Goal: Navigation & Orientation: Find specific page/section

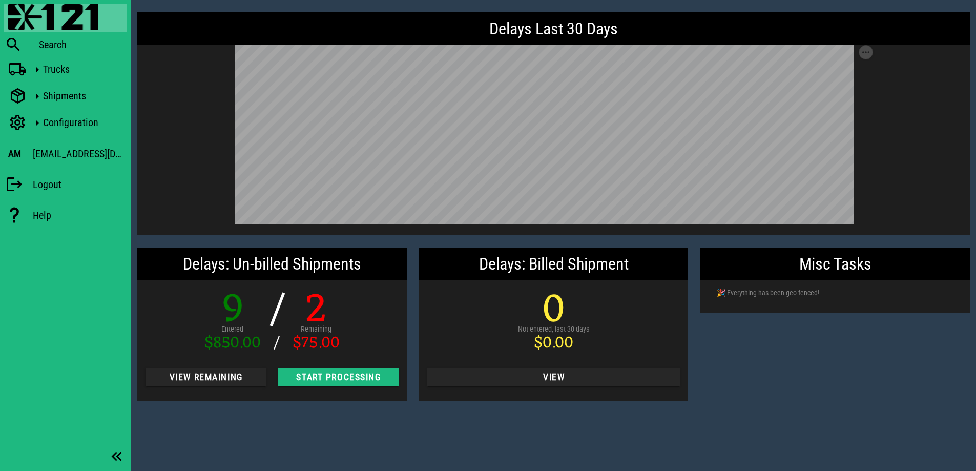
click at [43, 85] on div "Blackfly Search Trucks Shipments Configuration AM [EMAIL_ADDRESS][DOMAIN_NAME] …" at bounding box center [65, 117] width 131 height 234
click at [39, 93] on icon at bounding box center [37, 96] width 13 height 13
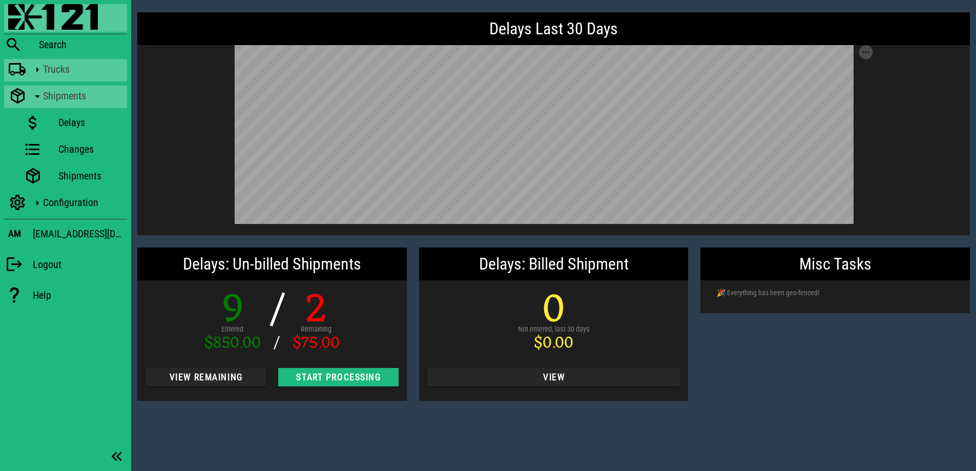
click at [44, 75] on div "Trucks" at bounding box center [83, 69] width 80 height 12
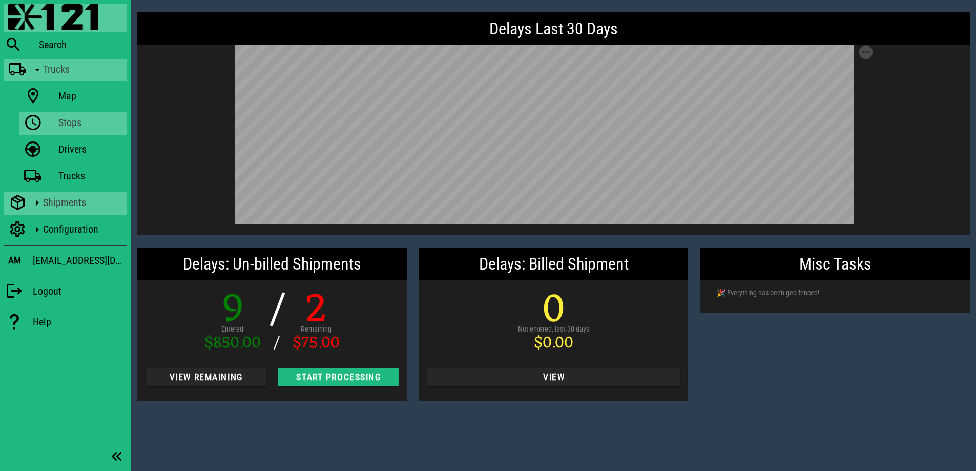
click at [61, 120] on div "Stops" at bounding box center [90, 122] width 65 height 12
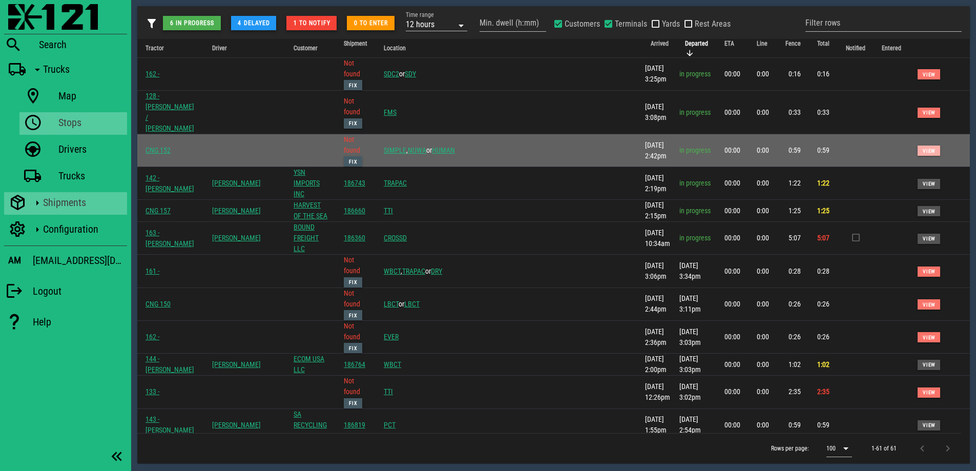
click at [922, 148] on span "View" at bounding box center [928, 151] width 13 height 6
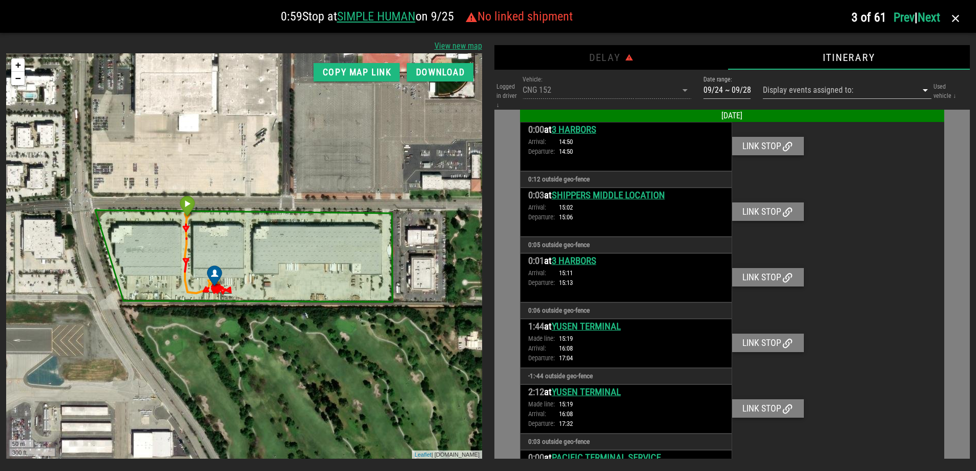
click at [634, 140] on div "Arrival: 14:50 Departure: 14:50" at bounding box center [626, 146] width 196 height 19
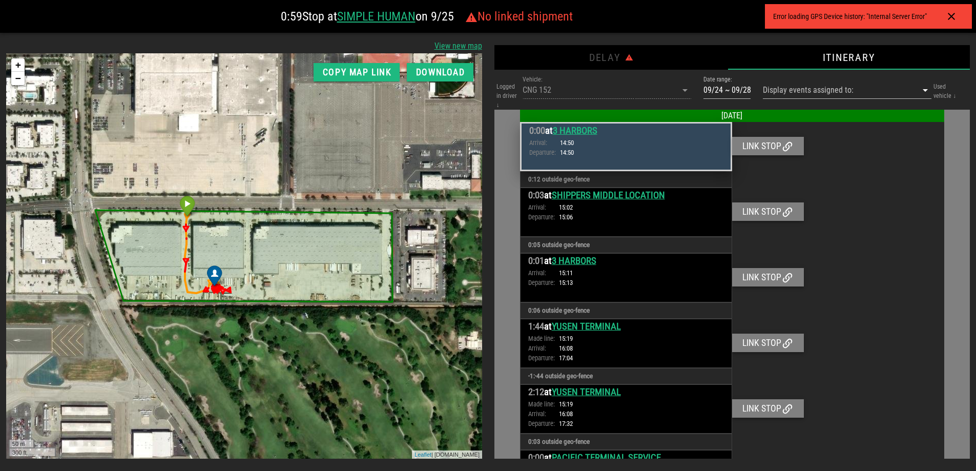
click at [696, 221] on div "Arrival: 15:02 Departure: 15:06" at bounding box center [626, 211] width 196 height 19
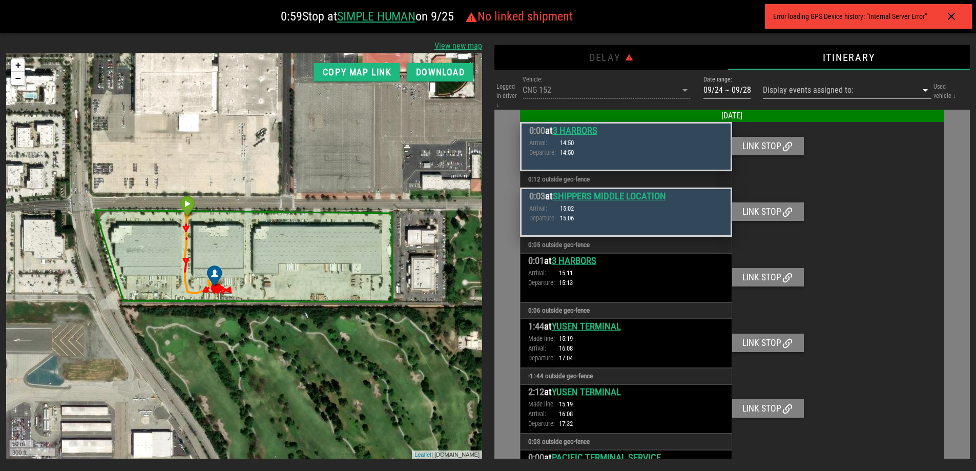
click at [681, 266] on h3 "0:01 at [GEOGRAPHIC_DATA]" at bounding box center [626, 261] width 196 height 14
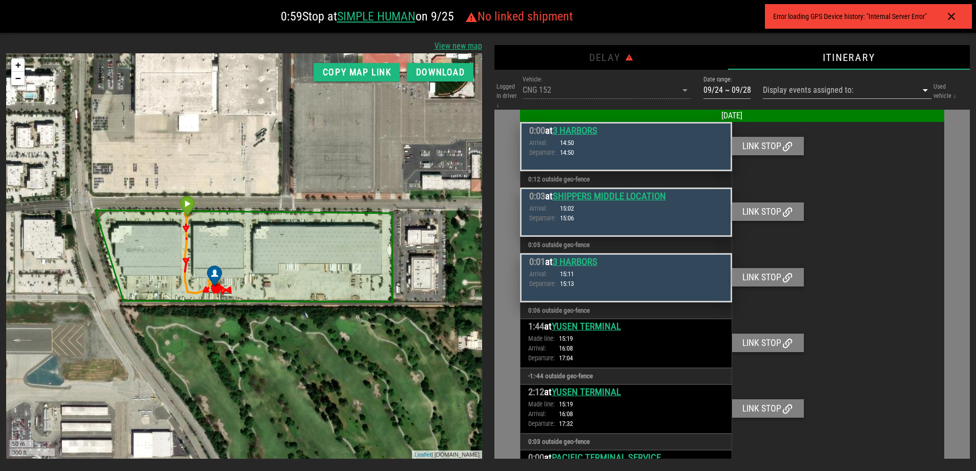
drag, startPoint x: 689, startPoint y: 277, endPoint x: 692, endPoint y: 217, distance: 60.5
click at [690, 267] on div "0:01 at 3 HARBORS Arrival: 15:11 Departure: 15:13" at bounding box center [626, 277] width 212 height 49
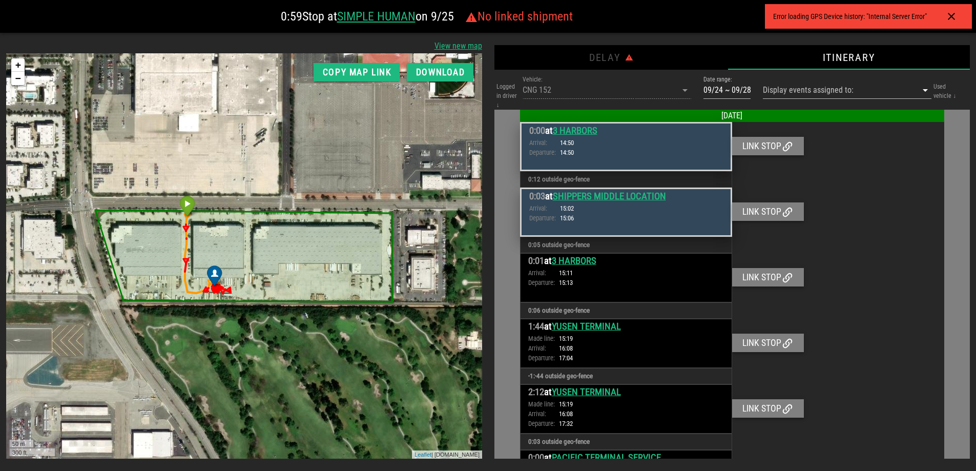
click at [691, 213] on div "Arrival: 15:02 Departure: 15:06" at bounding box center [626, 212] width 194 height 19
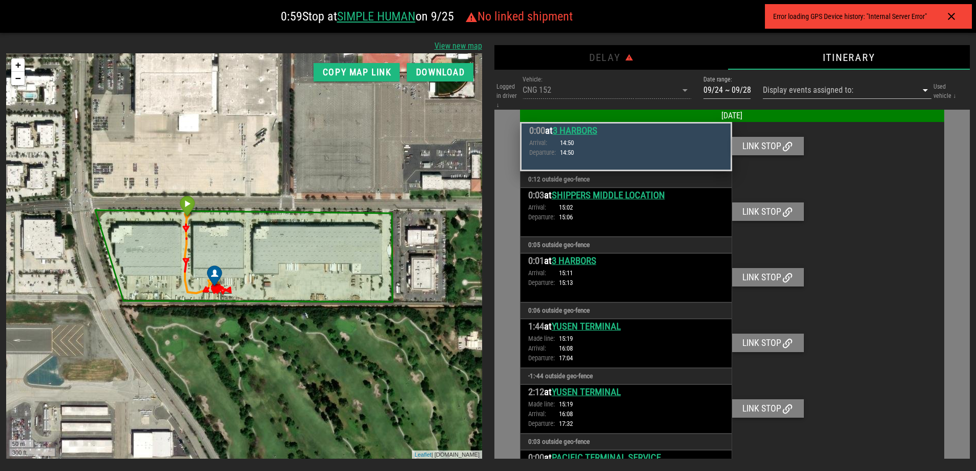
click at [697, 166] on div "0:00 at 3 HARBORS Arrival: 14:50 Departure: 14:50" at bounding box center [626, 146] width 212 height 49
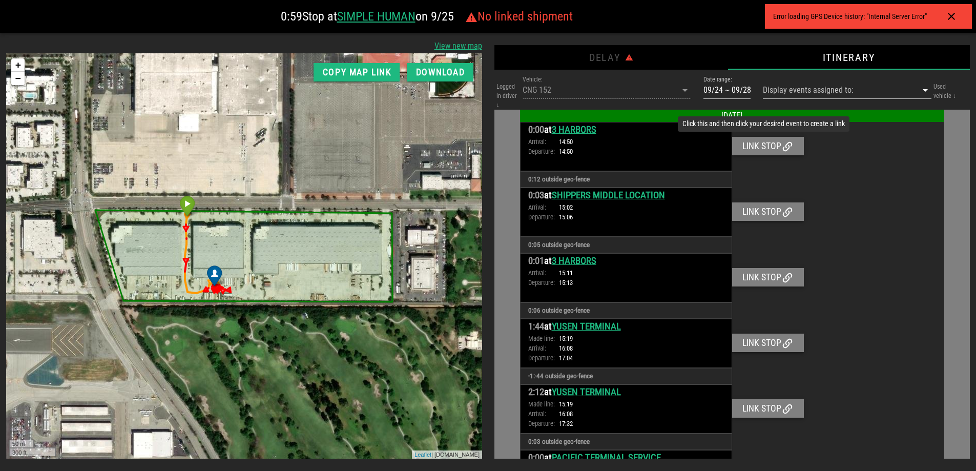
click at [773, 143] on div "Link stop" at bounding box center [768, 146] width 72 height 18
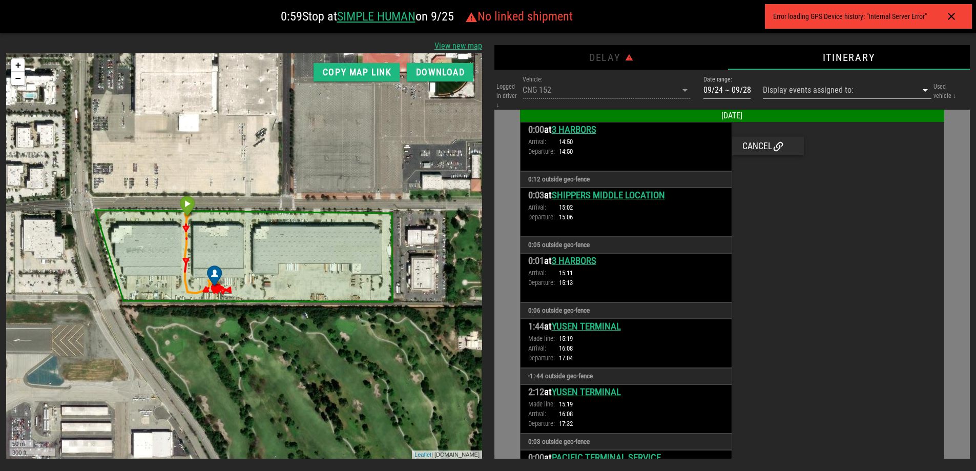
click at [760, 146] on div "Cancel" at bounding box center [768, 146] width 72 height 18
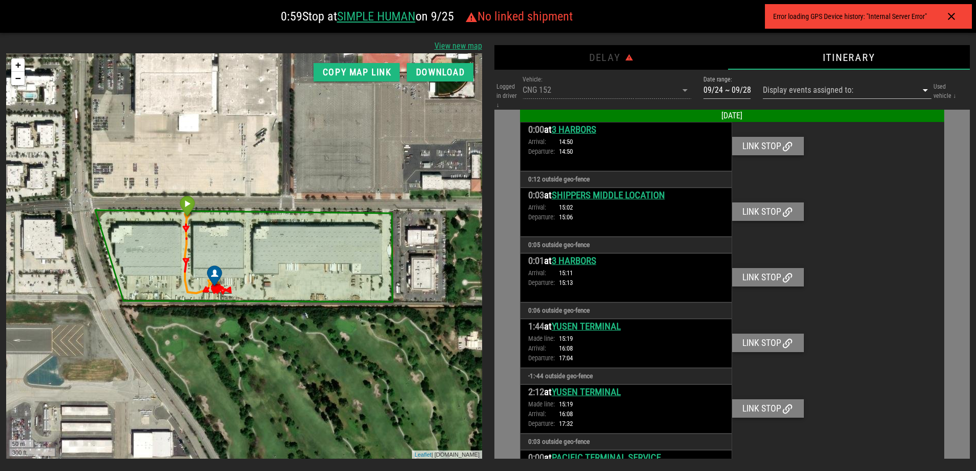
click at [759, 148] on div "Link stop" at bounding box center [768, 146] width 72 height 18
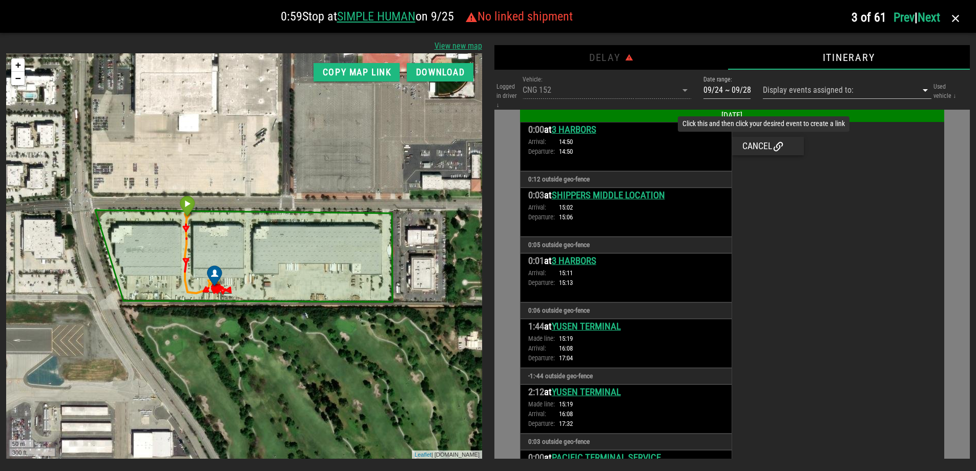
click at [766, 148] on div "Cancel" at bounding box center [768, 146] width 72 height 18
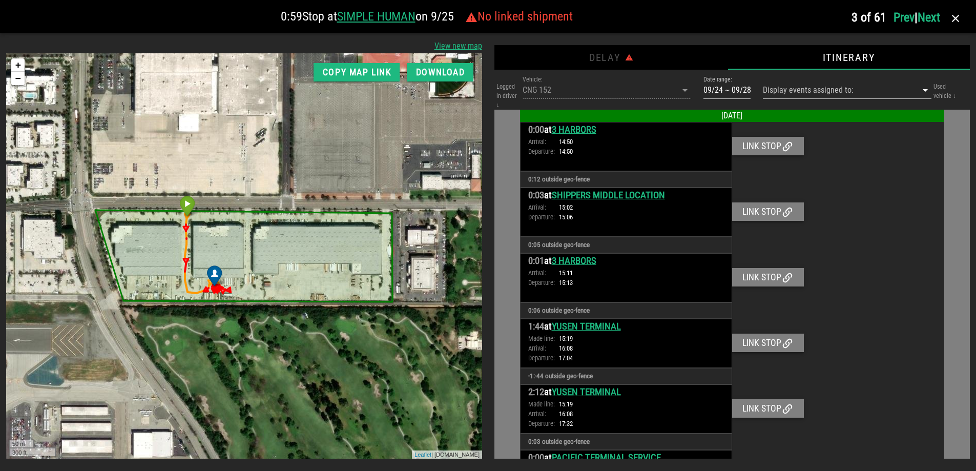
click at [763, 151] on div "Link stop" at bounding box center [768, 146] width 72 height 18
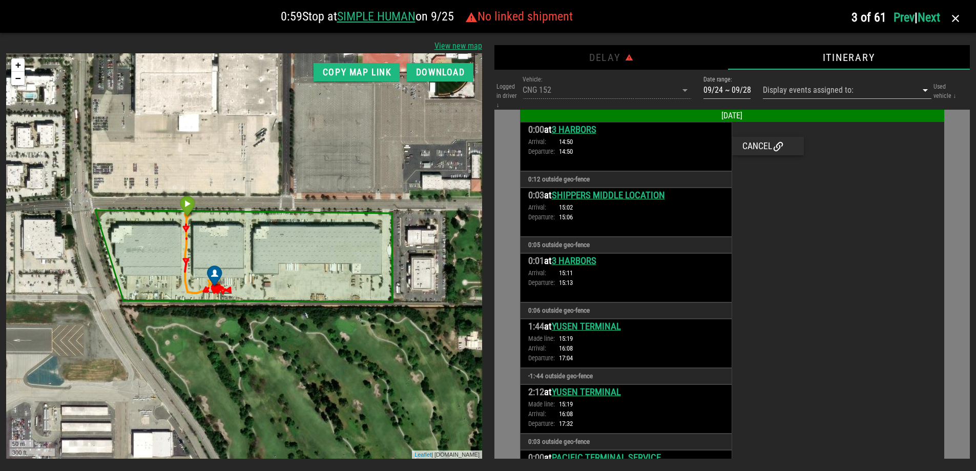
click at [763, 151] on div "Cancel" at bounding box center [768, 146] width 72 height 18
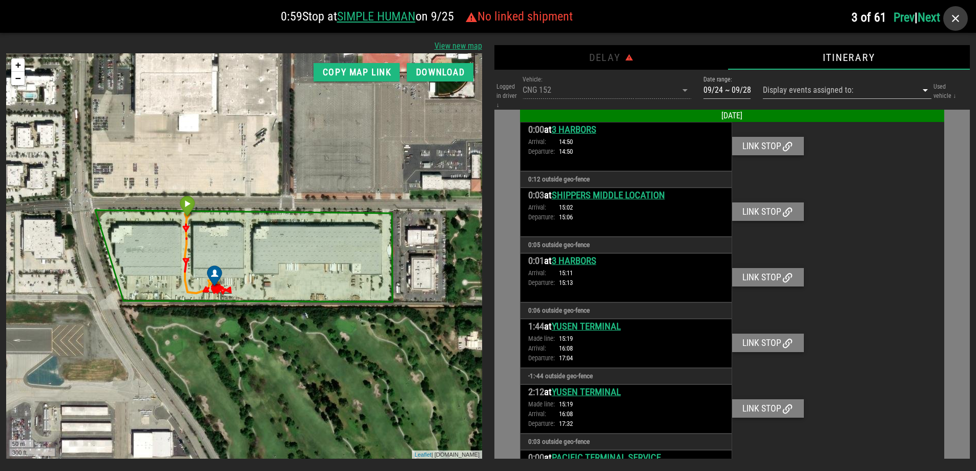
click at [960, 20] on icon "button" at bounding box center [955, 18] width 12 height 12
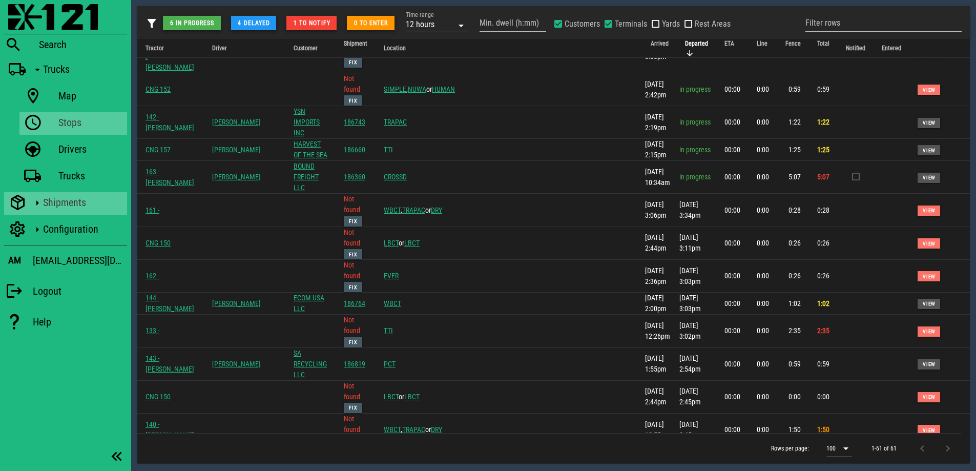
scroll to position [102, 0]
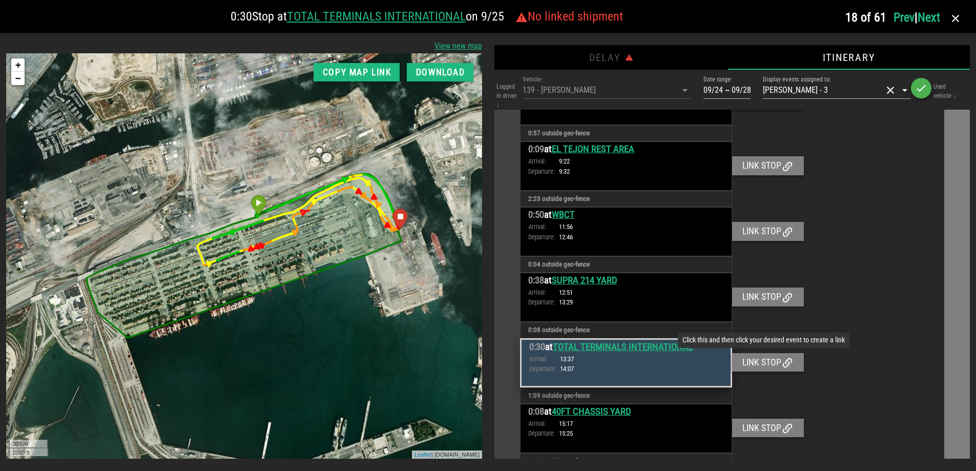
scroll to position [1780, 0]
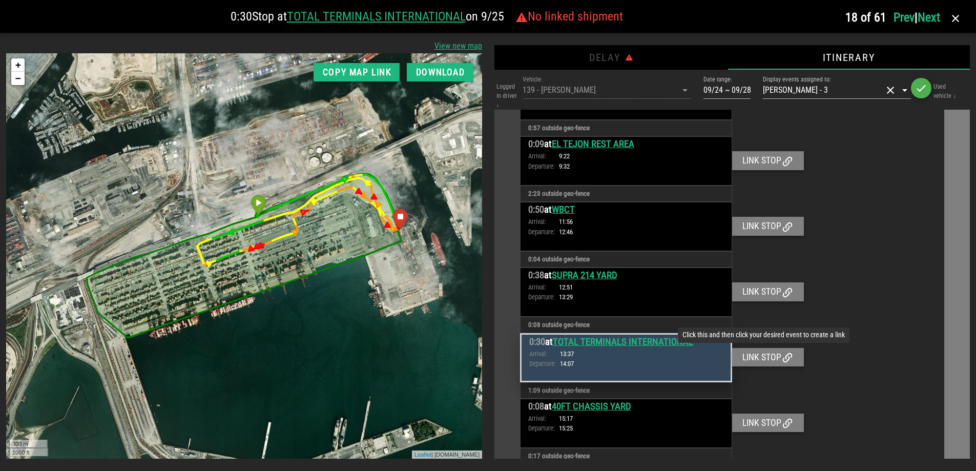
click at [766, 353] on div "Link stop" at bounding box center [768, 357] width 72 height 18
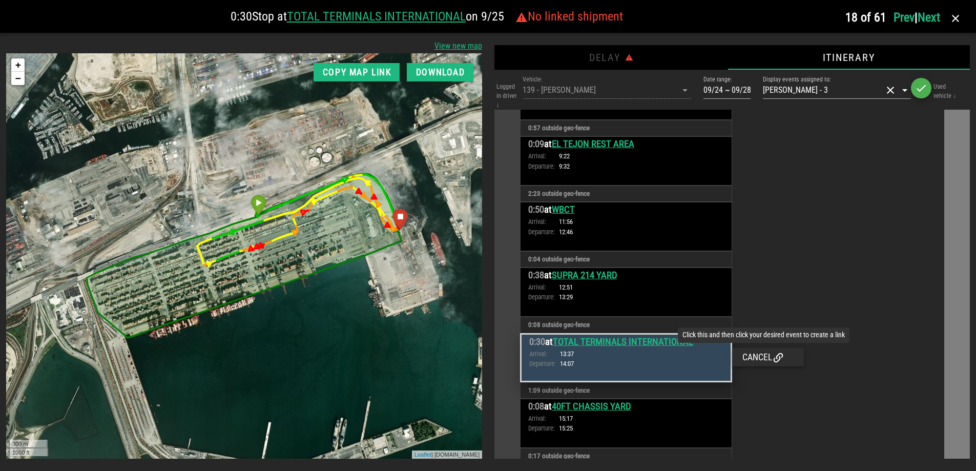
click at [765, 350] on div "Cancel" at bounding box center [768, 357] width 72 height 18
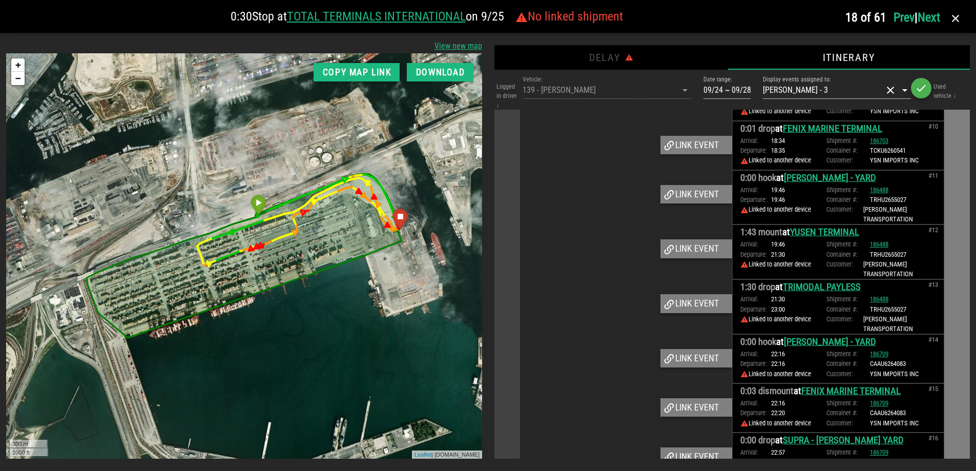
scroll to position [499, 0]
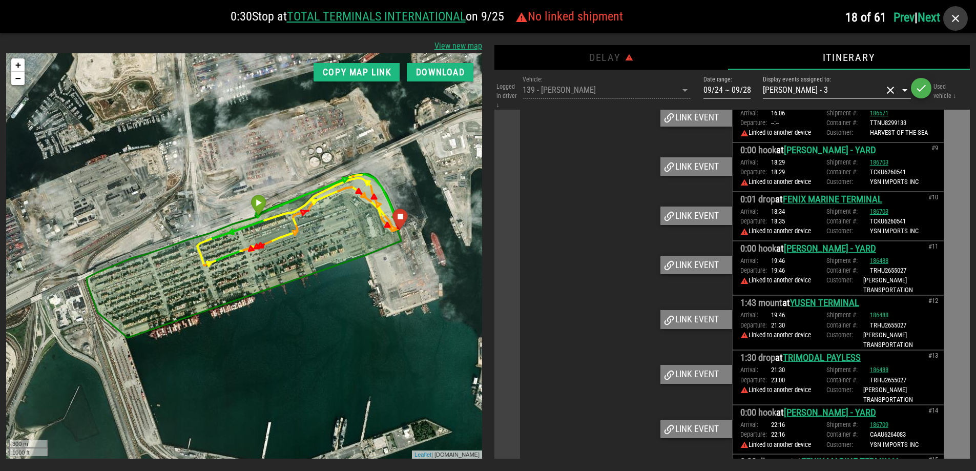
click at [955, 16] on icon "button" at bounding box center [955, 18] width 12 height 12
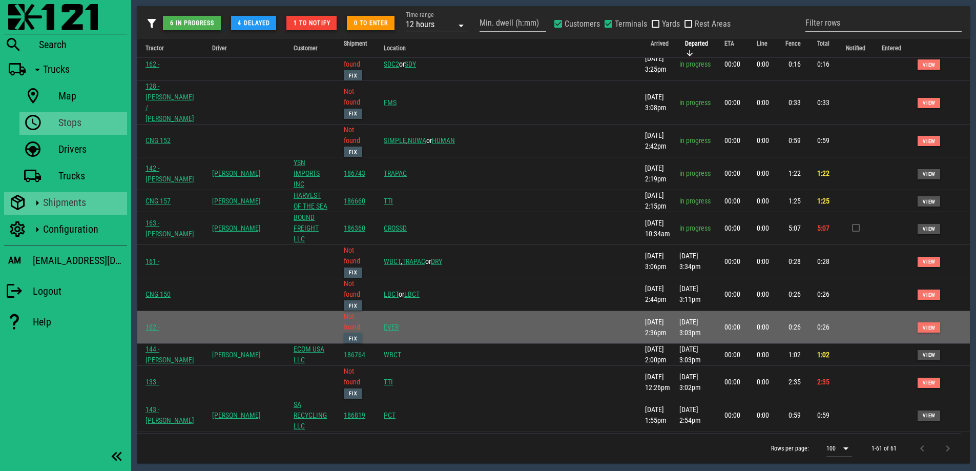
scroll to position [0, 0]
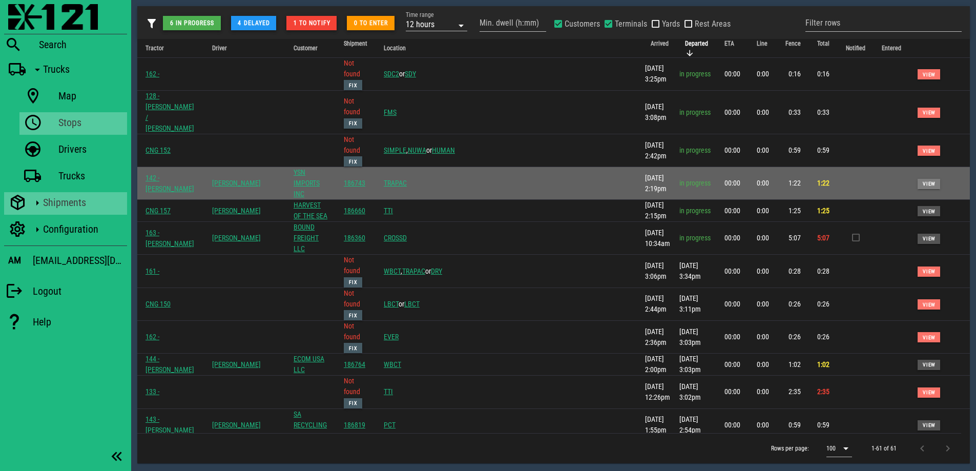
click at [922, 181] on span "View" at bounding box center [928, 184] width 13 height 6
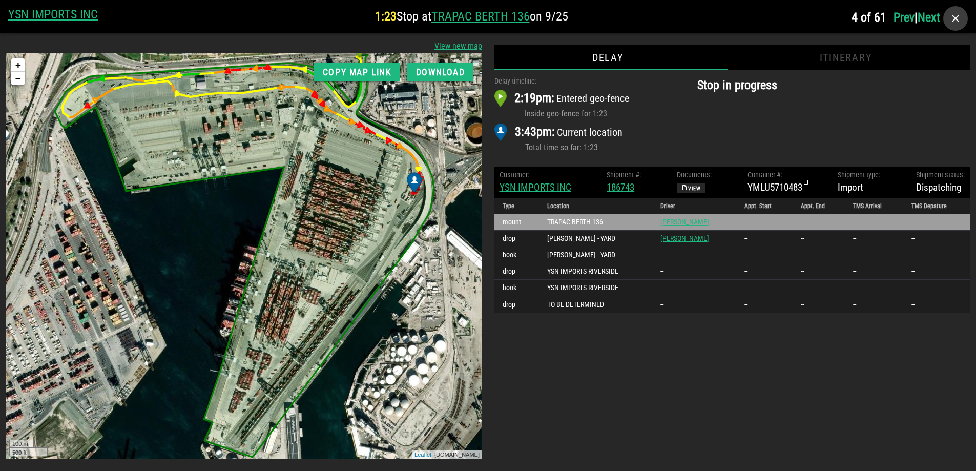
click at [954, 20] on icon "button" at bounding box center [955, 18] width 12 height 12
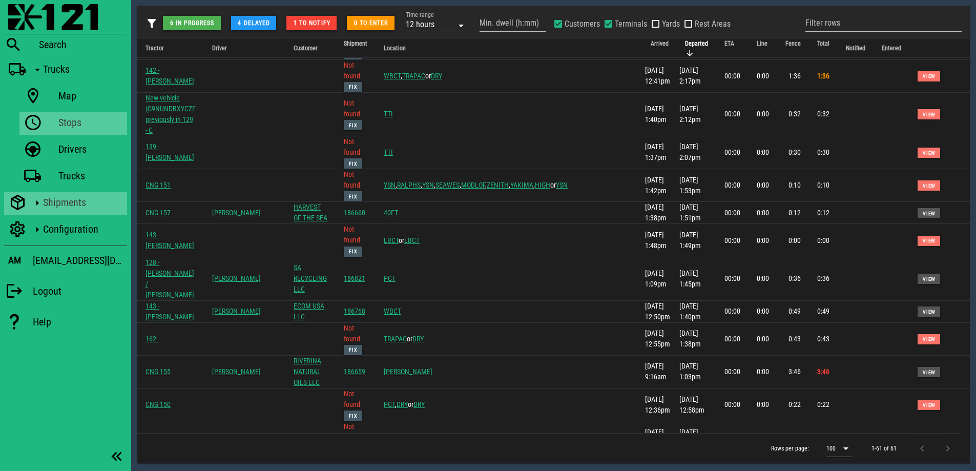
scroll to position [19, 0]
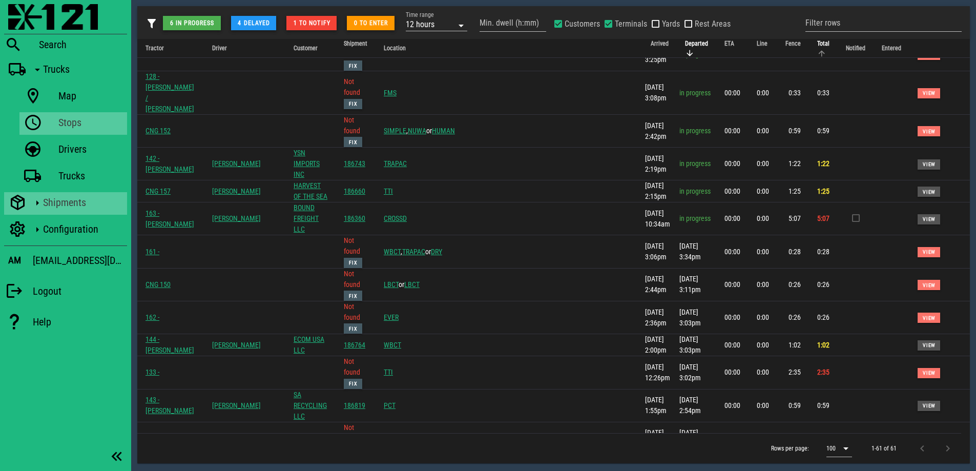
click at [813, 47] on th "Total" at bounding box center [823, 48] width 29 height 19
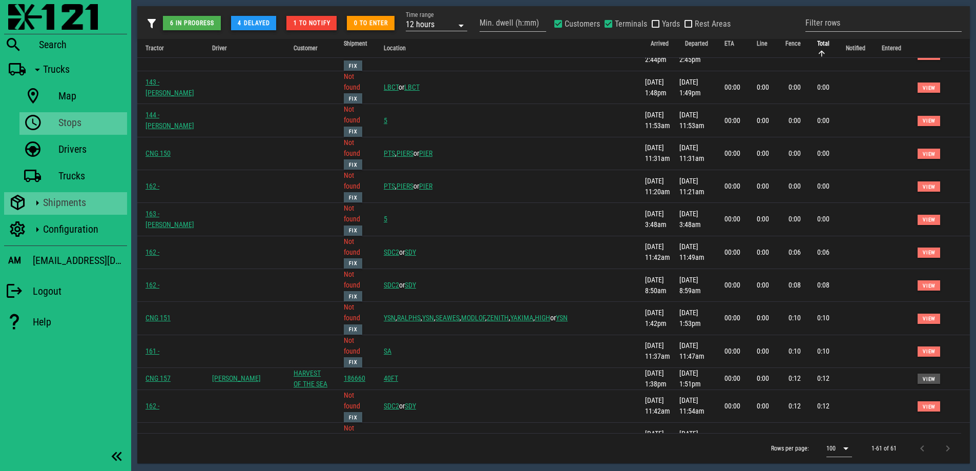
click at [813, 47] on th "Total" at bounding box center [823, 48] width 29 height 19
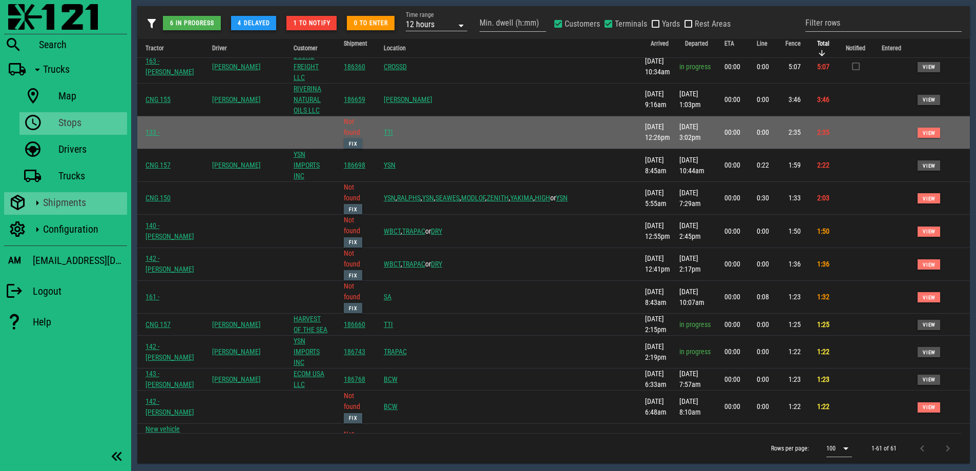
scroll to position [0, 0]
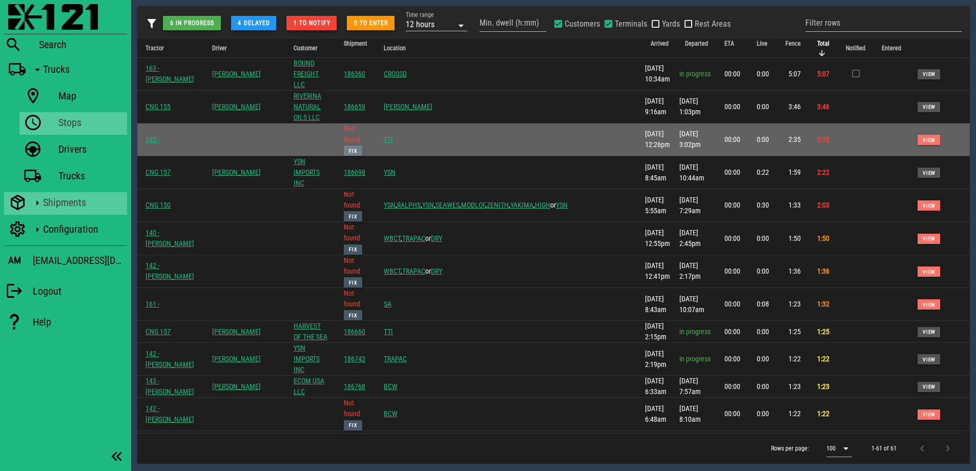
click at [358, 148] on span "Fix" at bounding box center [352, 151] width 9 height 6
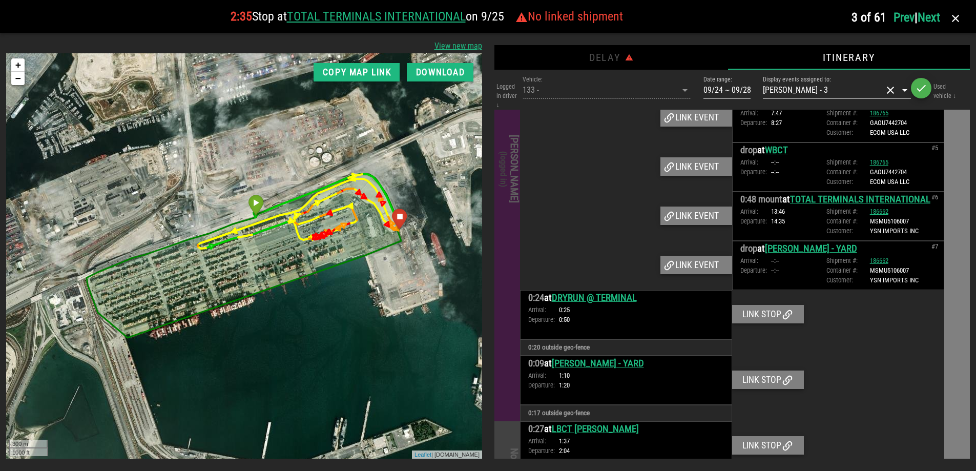
scroll to position [1481, 0]
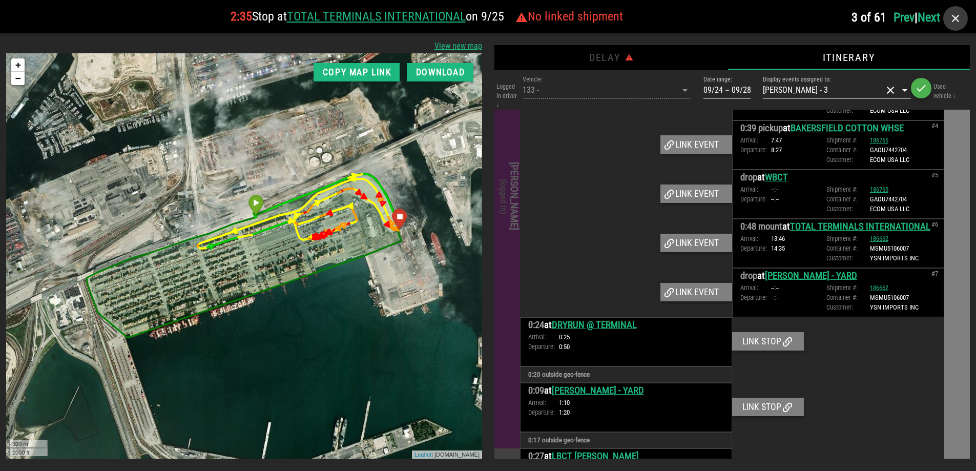
click at [952, 16] on icon "button" at bounding box center [955, 18] width 12 height 12
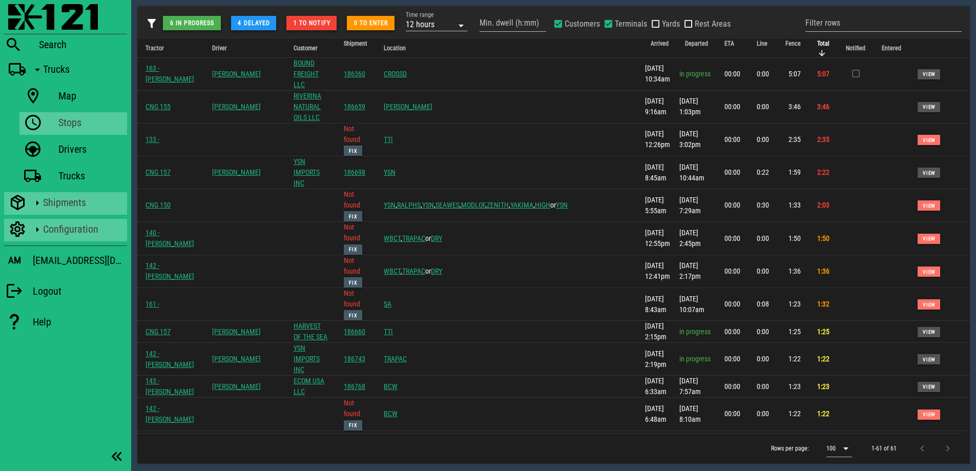
click at [41, 227] on icon at bounding box center [37, 229] width 13 height 13
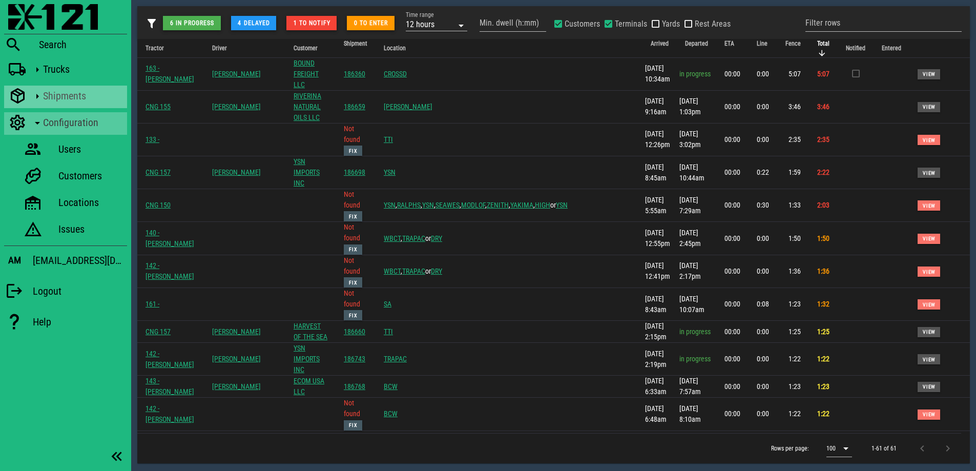
click at [58, 96] on div "Shipments" at bounding box center [83, 96] width 80 height 12
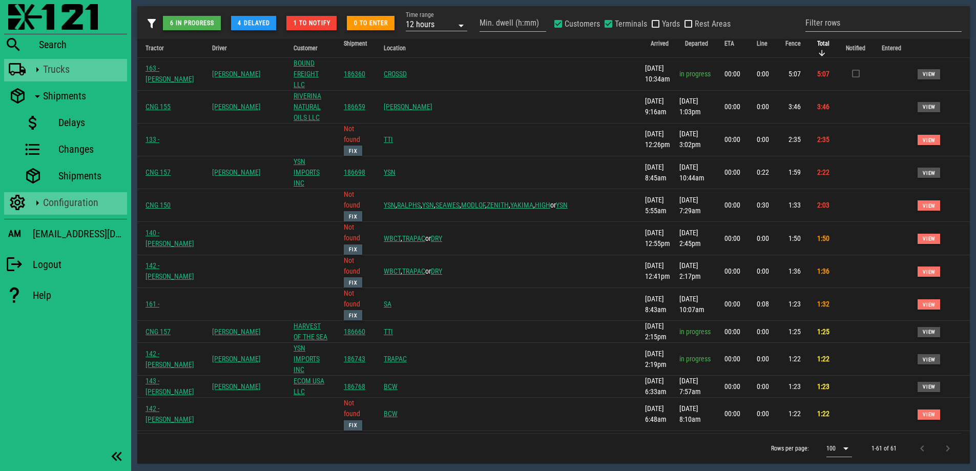
click at [56, 70] on div "Trucks" at bounding box center [83, 69] width 80 height 12
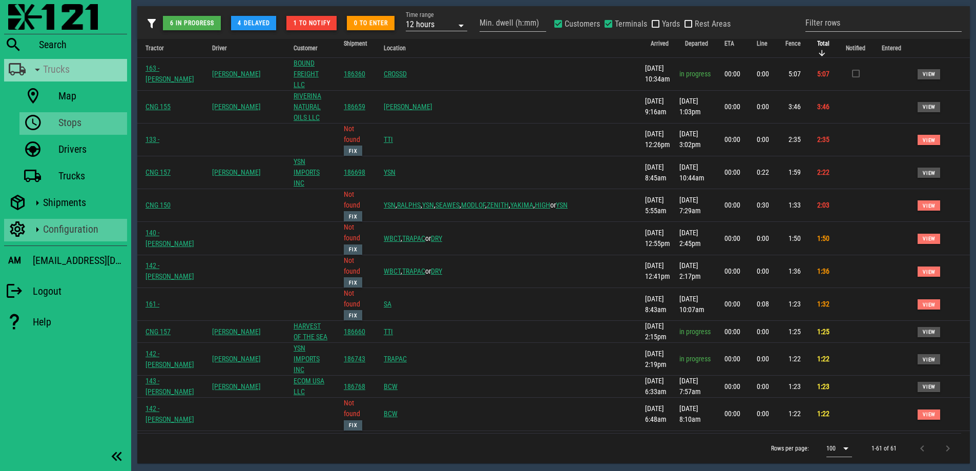
click at [56, 70] on div "Trucks" at bounding box center [83, 69] width 80 height 12
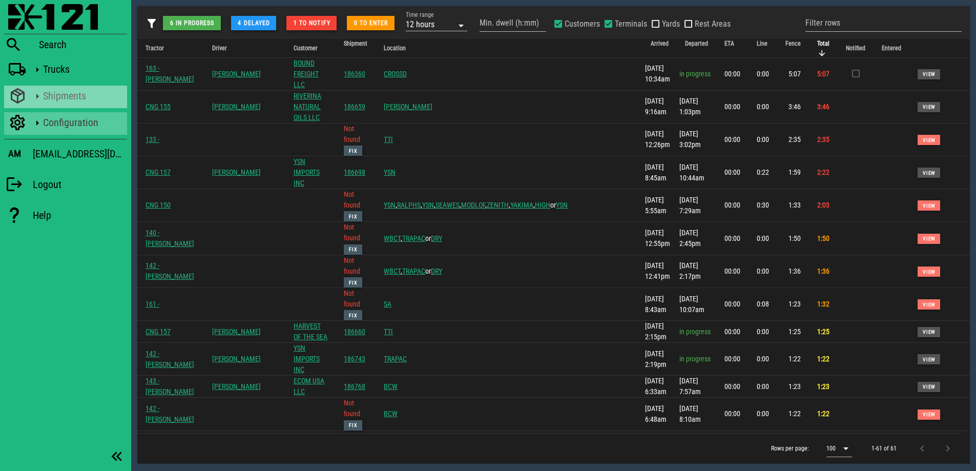
click at [66, 102] on div "Shipments" at bounding box center [83, 96] width 80 height 20
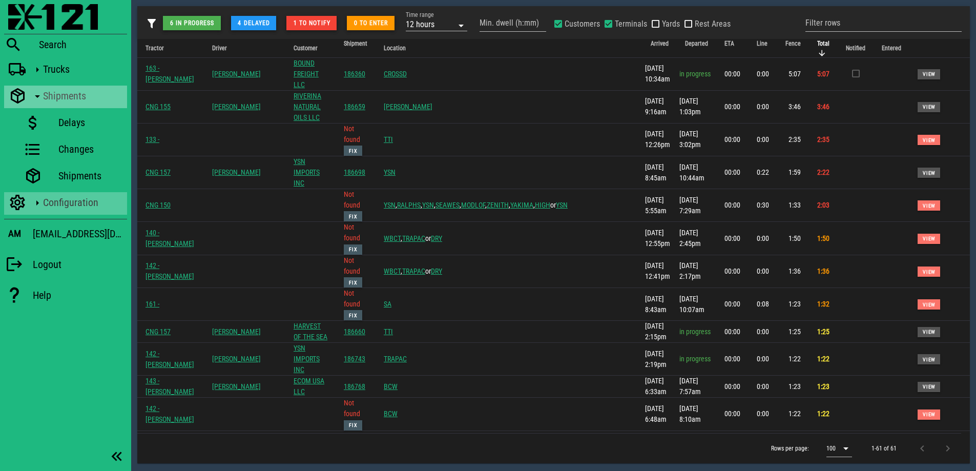
click at [62, 101] on div "Shipments" at bounding box center [83, 96] width 80 height 12
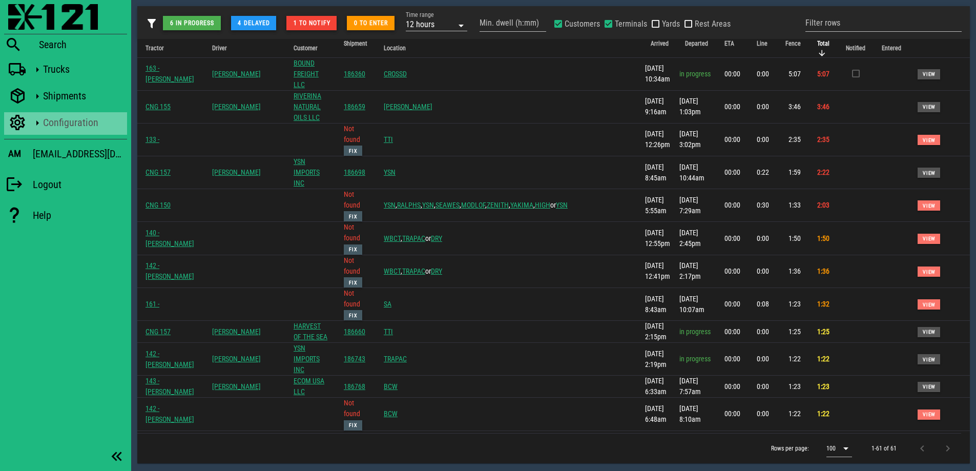
click at [69, 129] on div "Configuration" at bounding box center [83, 122] width 80 height 20
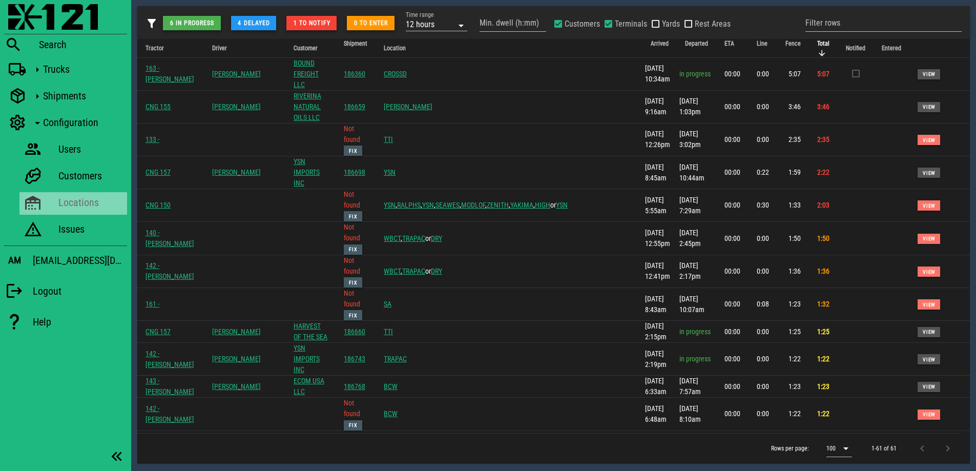
click at [73, 201] on div "Locations" at bounding box center [90, 202] width 65 height 12
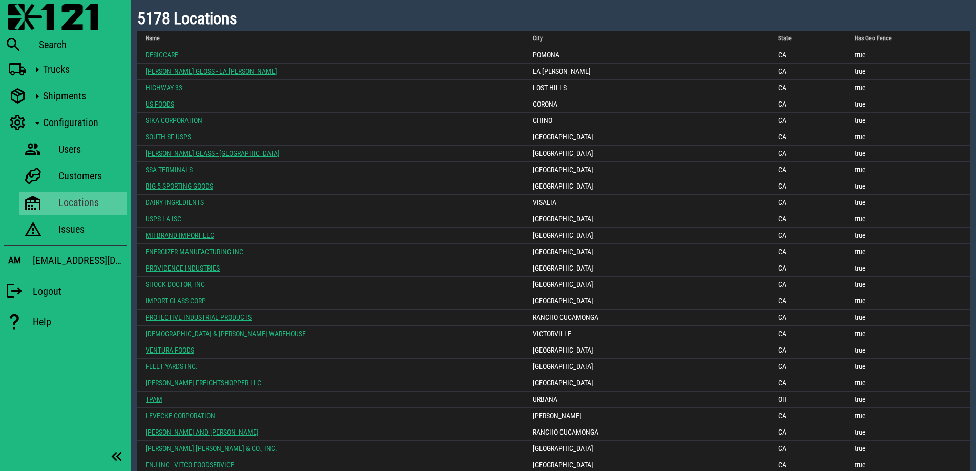
click at [464, 22] on h1 "5178 Locations" at bounding box center [553, 18] width 833 height 25
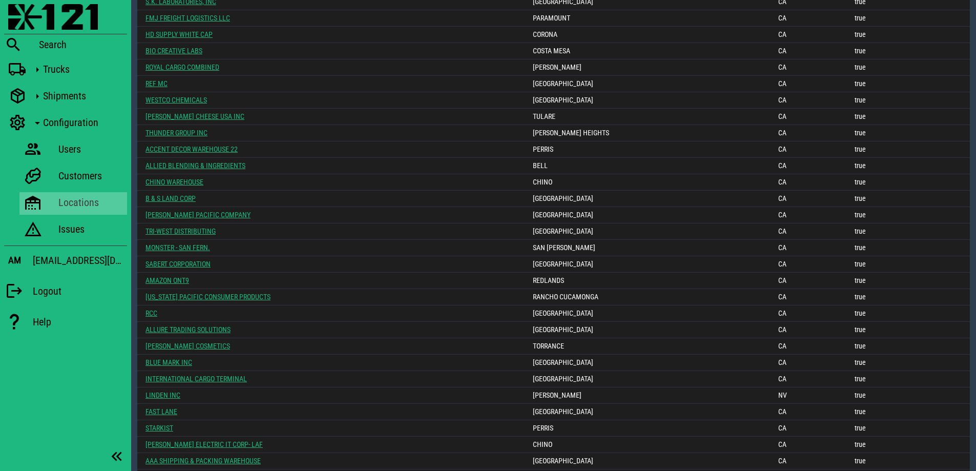
scroll to position [1252, 0]
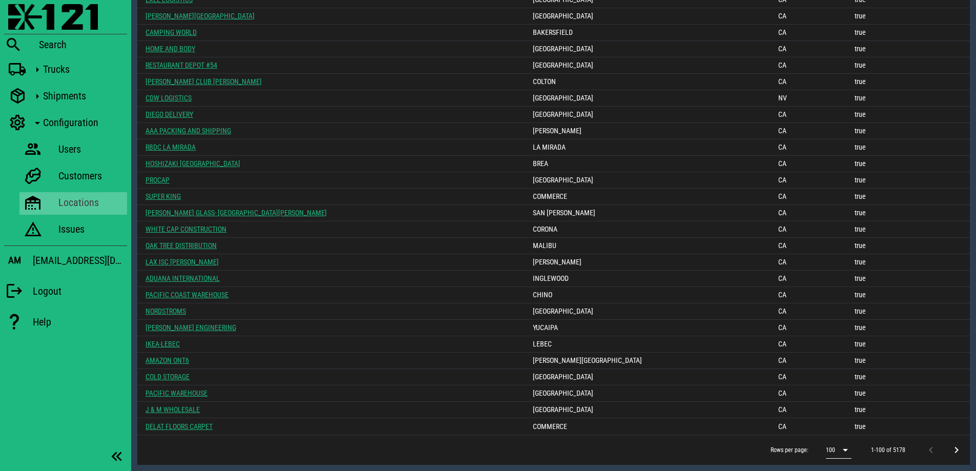
click at [845, 451] on icon at bounding box center [845, 450] width 12 height 12
click at [841, 449] on div "500" at bounding box center [841, 448] width 12 height 10
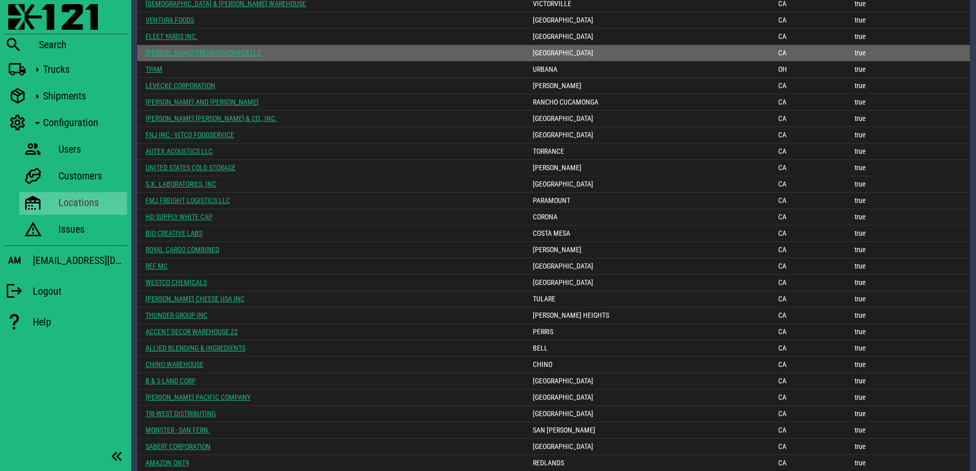
scroll to position [0, 0]
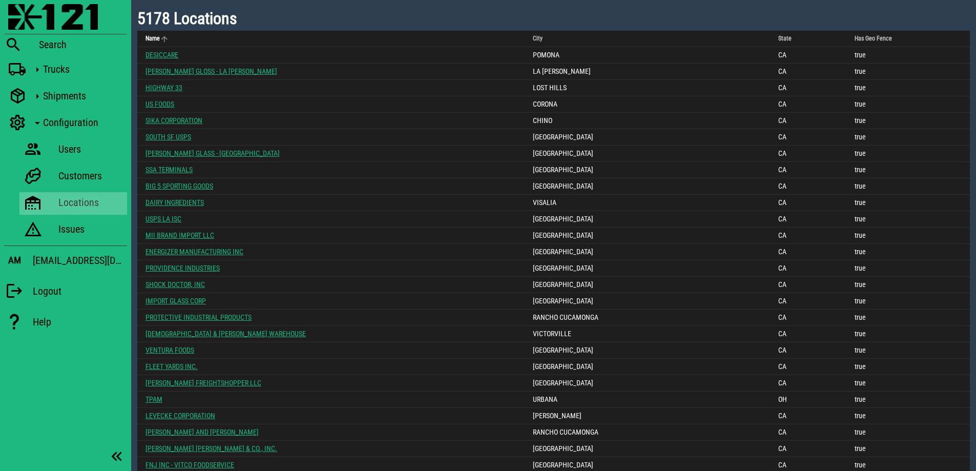
click at [156, 36] on span "Name" at bounding box center [152, 38] width 14 height 7
click at [167, 40] on icon "Name: Sorted ascending. Activate to sort descending." at bounding box center [164, 38] width 9 height 9
click at [153, 38] on span "Name" at bounding box center [152, 38] width 14 height 7
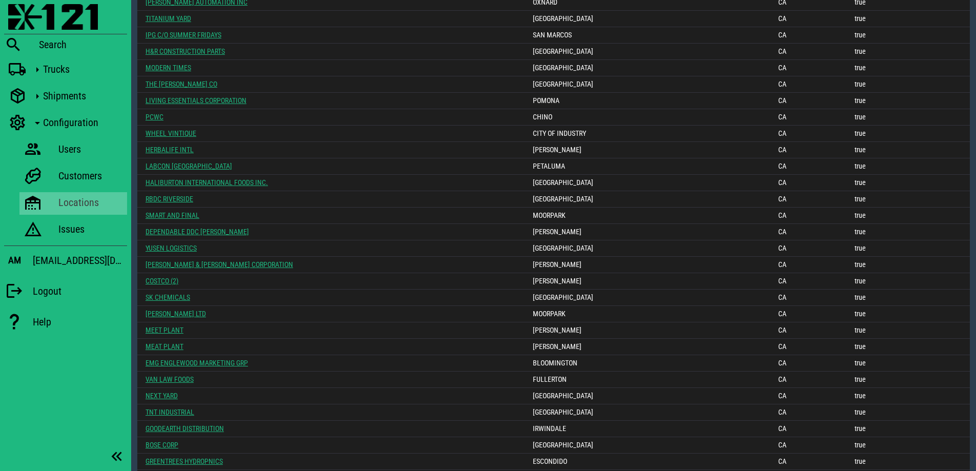
scroll to position [7810, 0]
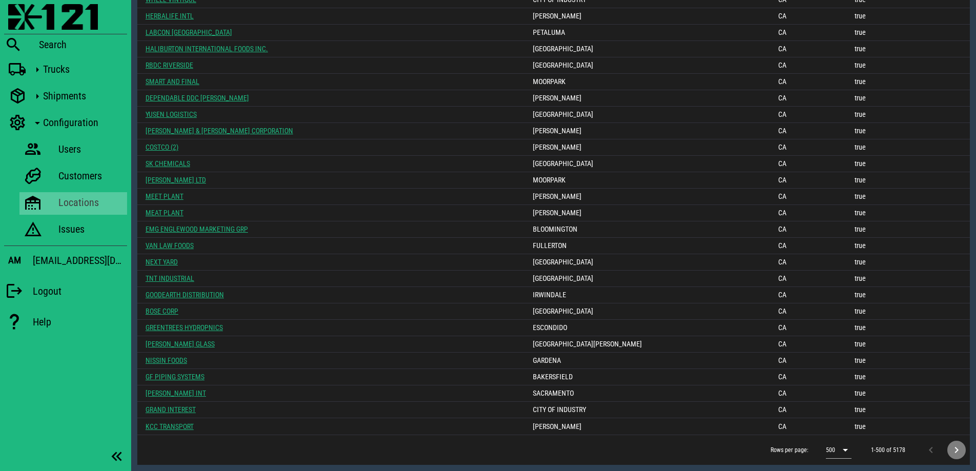
click at [959, 447] on icon "Next page" at bounding box center [956, 450] width 12 height 12
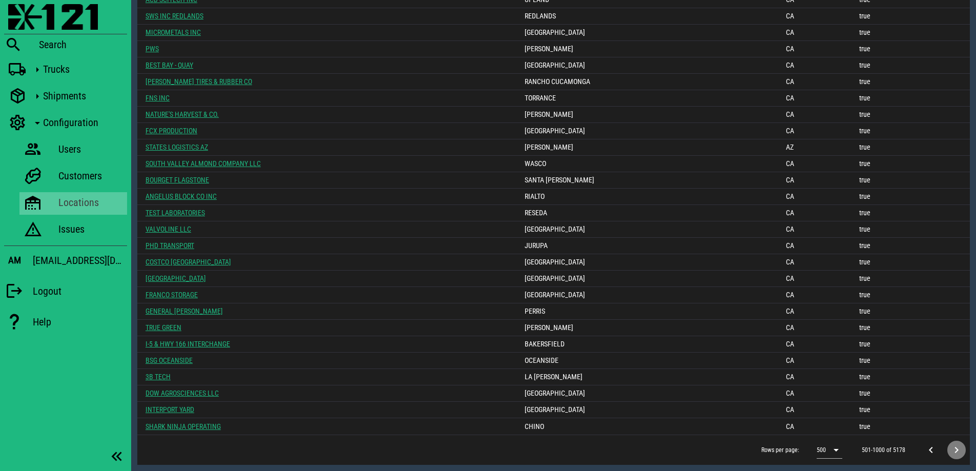
click at [959, 450] on icon "Next page" at bounding box center [956, 450] width 12 height 12
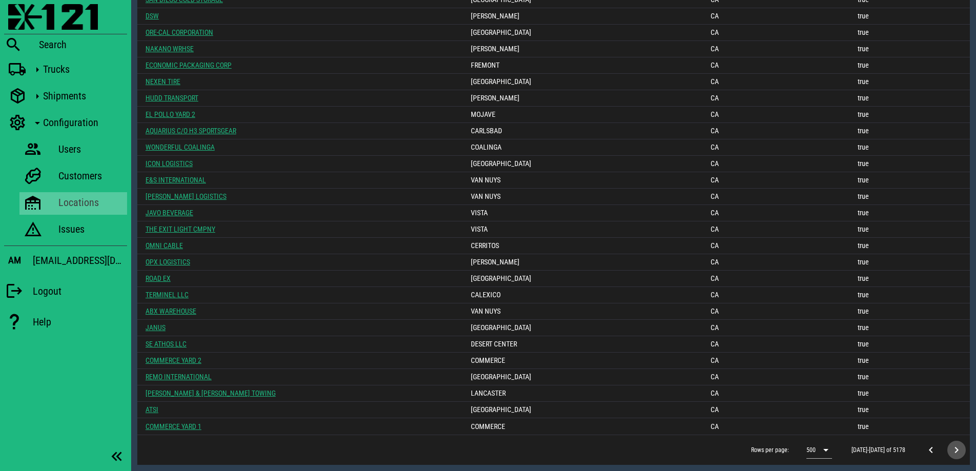
click at [959, 450] on icon "Next page" at bounding box center [956, 450] width 12 height 12
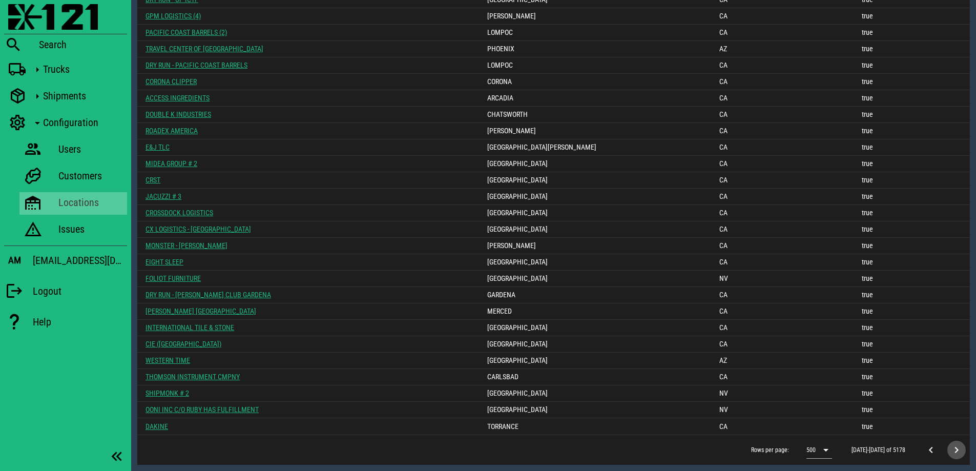
click at [959, 450] on icon "Next page" at bounding box center [956, 450] width 12 height 12
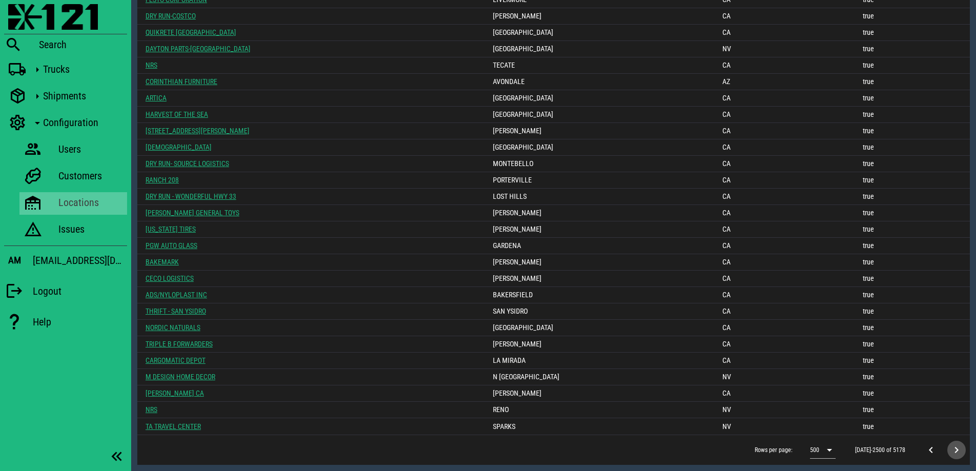
click at [959, 450] on icon "Next page" at bounding box center [956, 450] width 12 height 12
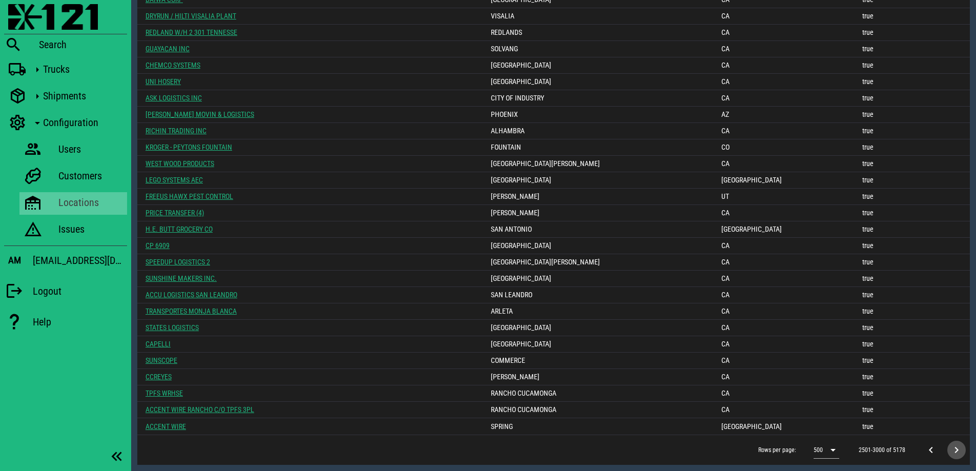
click at [959, 450] on icon "Next page" at bounding box center [956, 450] width 12 height 12
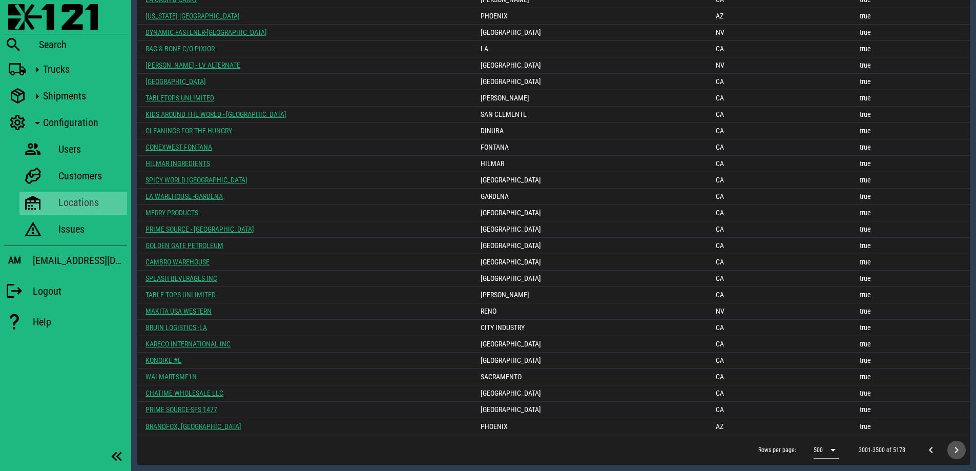
click at [959, 450] on icon "Next page" at bounding box center [956, 450] width 12 height 12
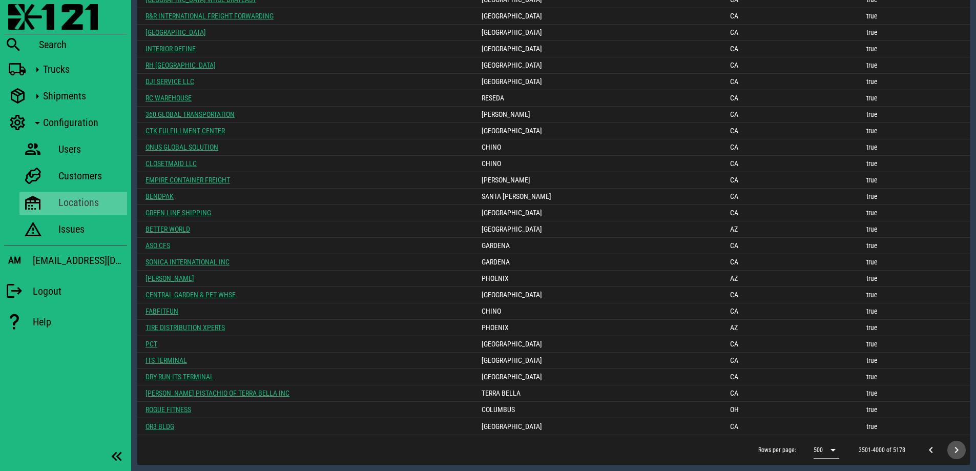
click at [959, 450] on icon "Next page" at bounding box center [956, 450] width 12 height 12
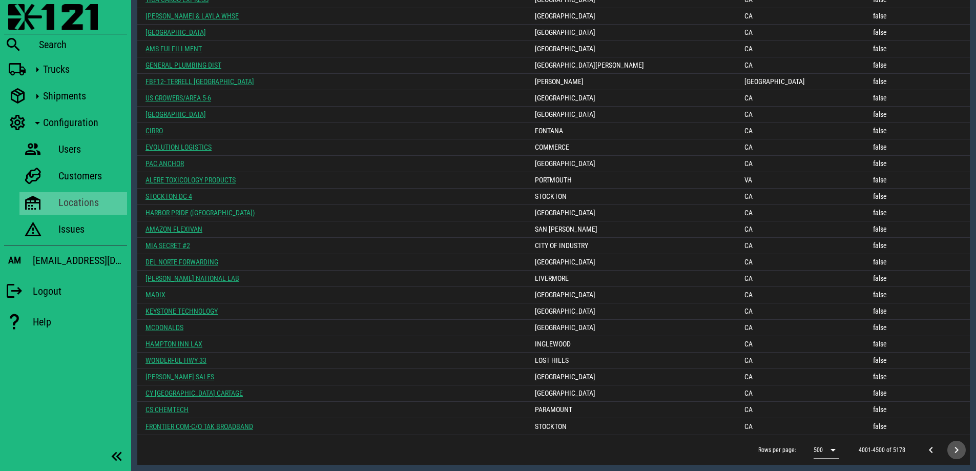
click at [959, 450] on icon "Next page" at bounding box center [956, 450] width 12 height 12
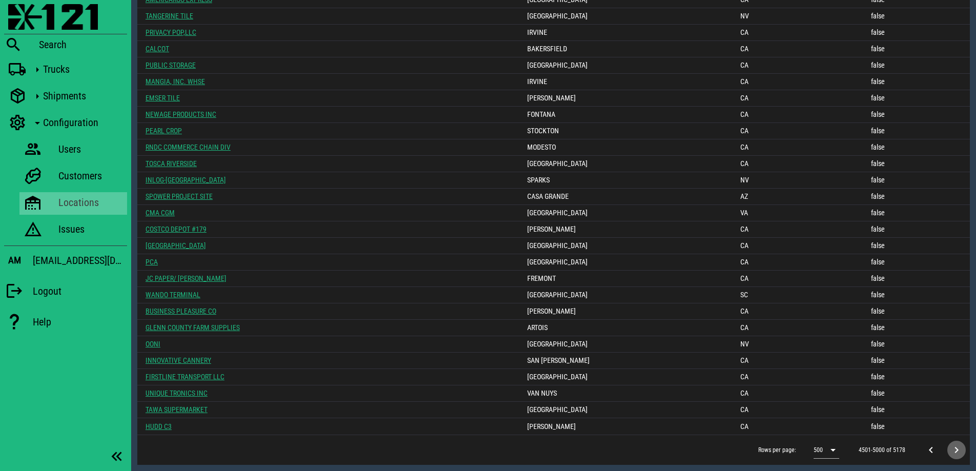
click at [959, 450] on icon "Next page" at bounding box center [956, 450] width 12 height 12
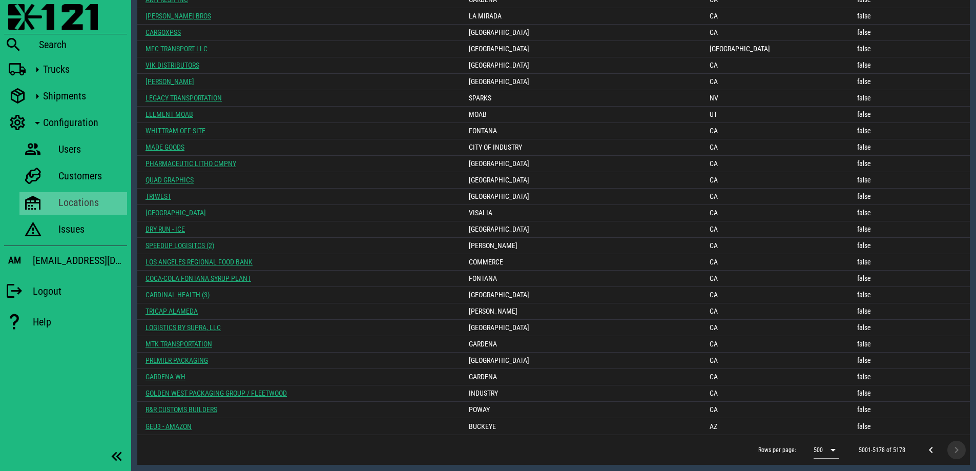
scroll to position [2531, 0]
click at [959, 450] on div at bounding box center [955, 450] width 22 height 18
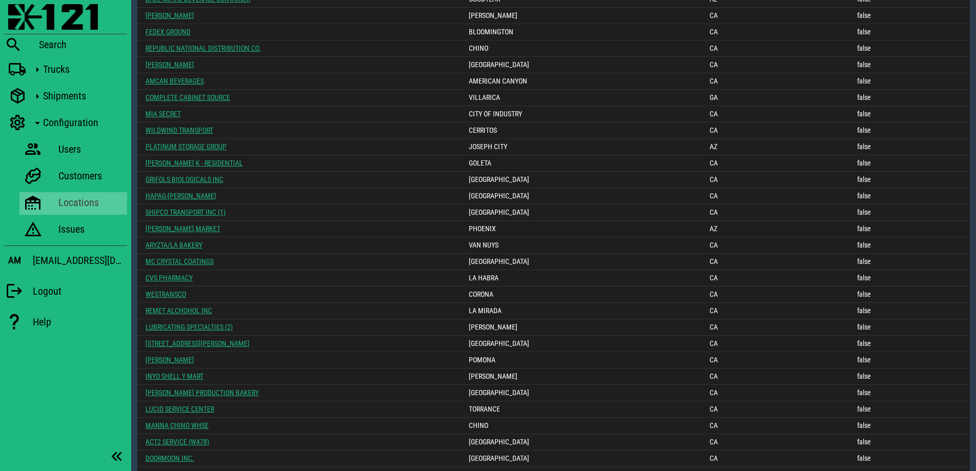
scroll to position [1916, 0]
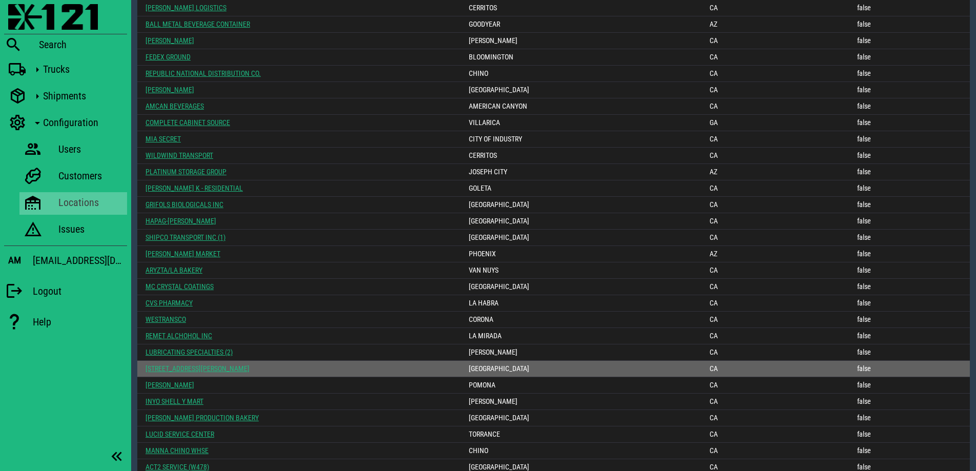
click at [183, 369] on link "[STREET_ADDRESS][PERSON_NAME]" at bounding box center [197, 368] width 104 height 8
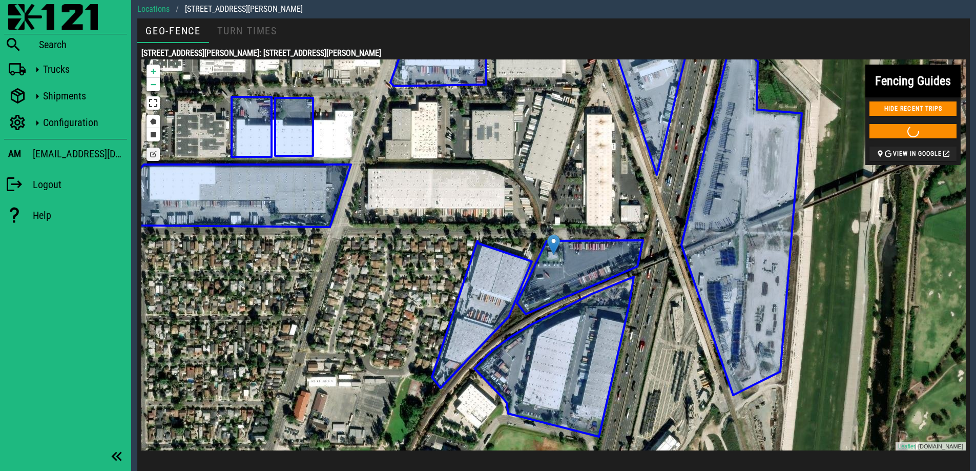
click at [497, 275] on icon at bounding box center [482, 314] width 100 height 147
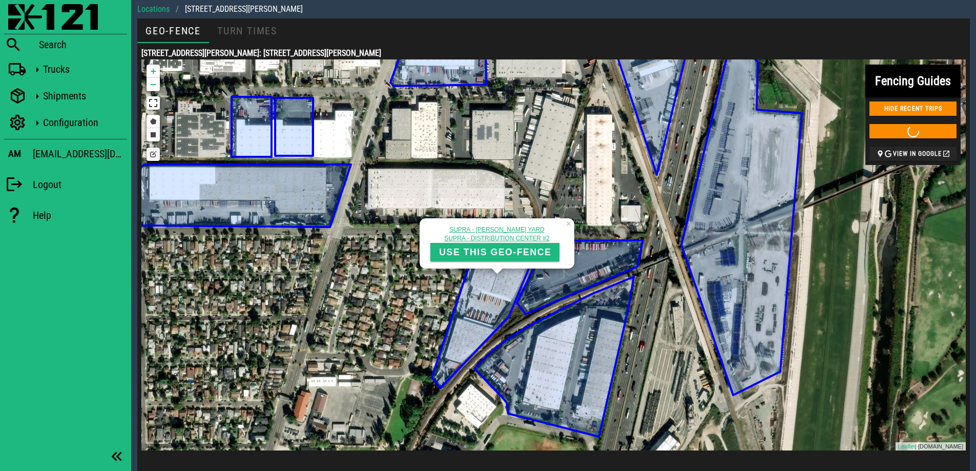
click at [483, 227] on link "SUPRA - [PERSON_NAME] YARD" at bounding box center [496, 229] width 95 height 7
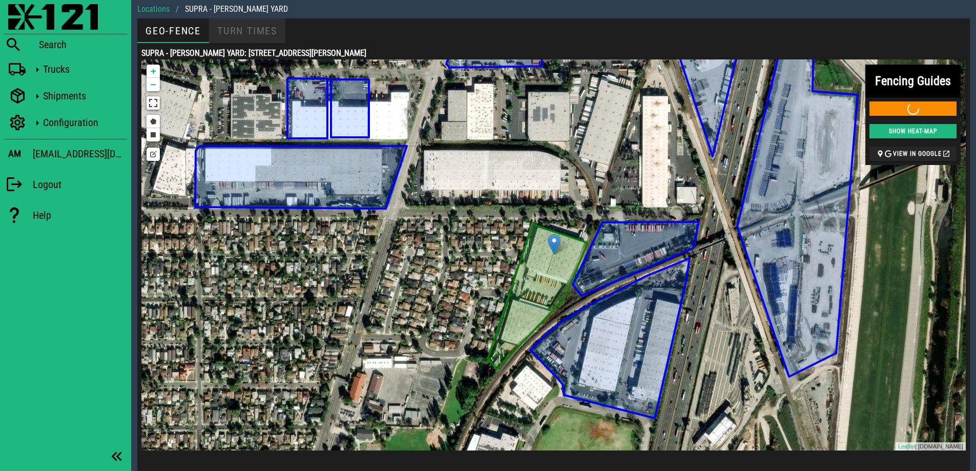
click at [249, 33] on div "Turn Times" at bounding box center [247, 30] width 76 height 25
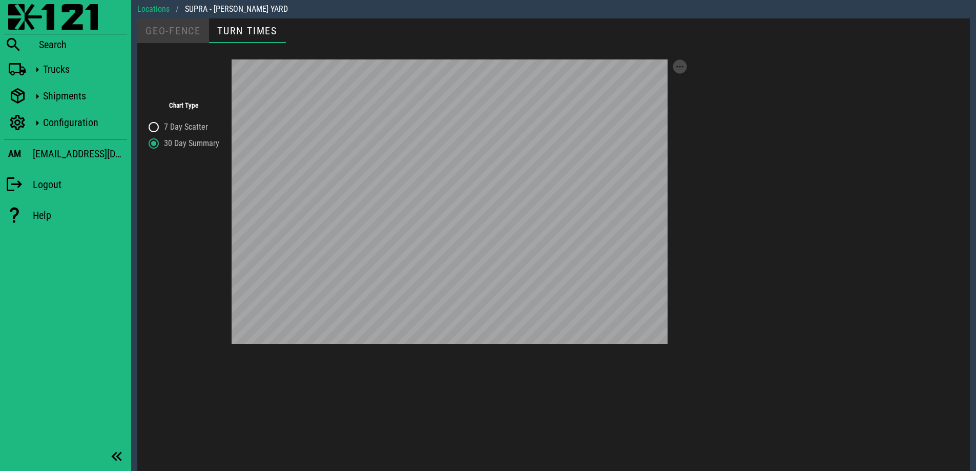
click at [156, 26] on div "Geo-Fence" at bounding box center [173, 30] width 72 height 25
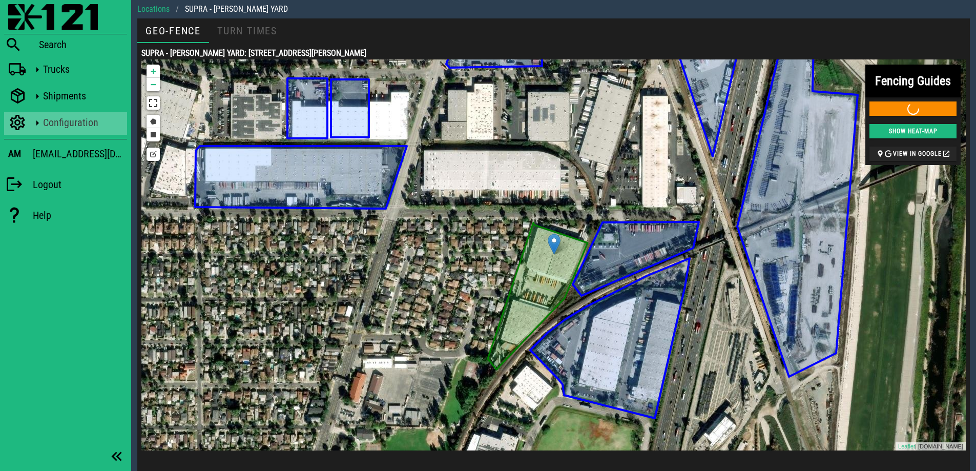
click at [50, 123] on div "Configuration" at bounding box center [83, 122] width 80 height 12
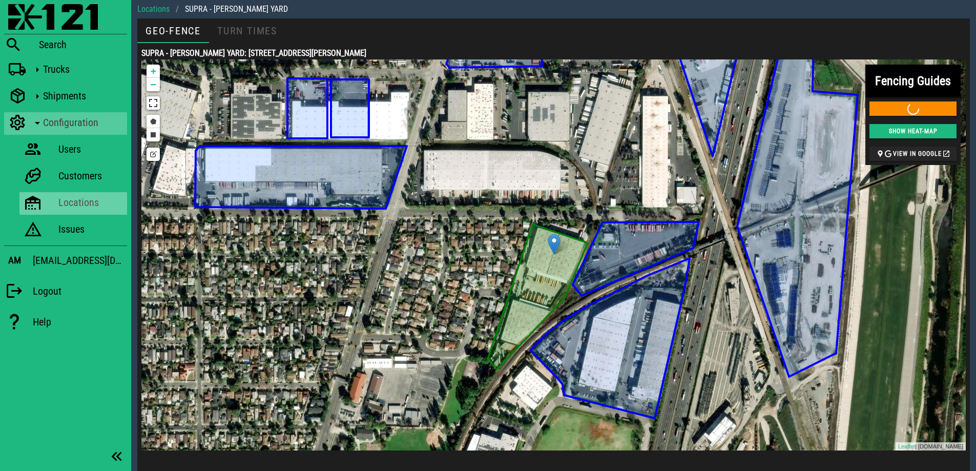
drag, startPoint x: 71, startPoint y: 200, endPoint x: 117, endPoint y: 213, distance: 47.5
click at [71, 200] on div "Locations" at bounding box center [90, 202] width 65 height 12
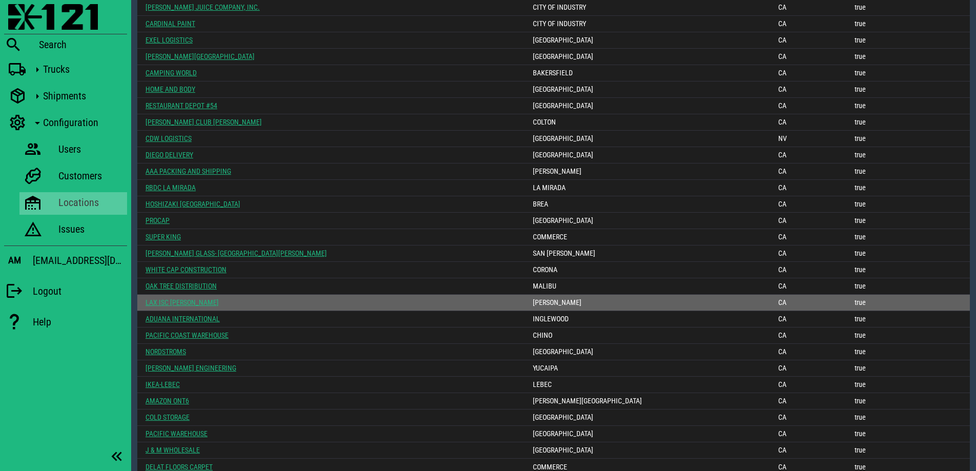
scroll to position [1252, 0]
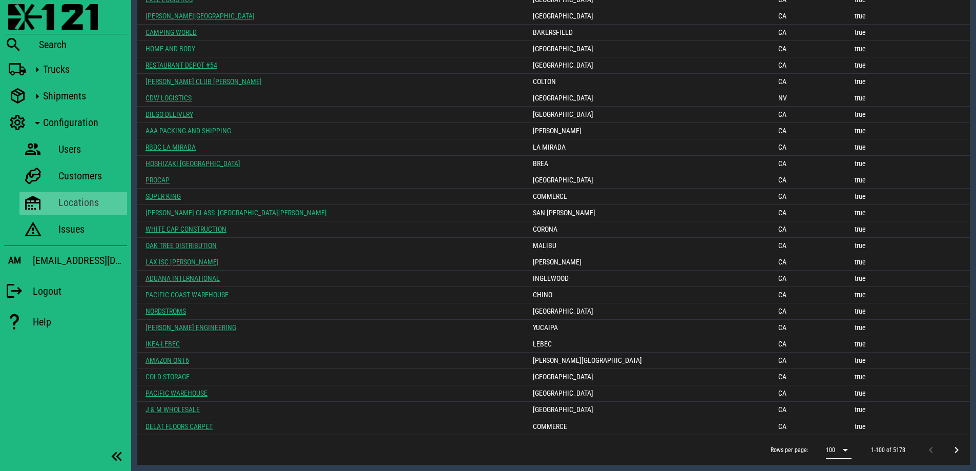
click at [840, 443] on div "100" at bounding box center [839, 450] width 26 height 16
click at [842, 450] on div "500" at bounding box center [841, 448] width 12 height 10
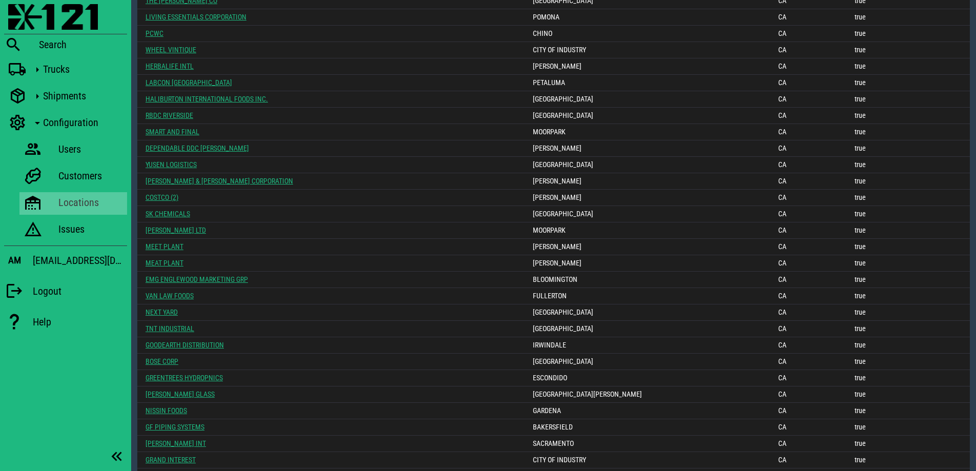
scroll to position [7810, 0]
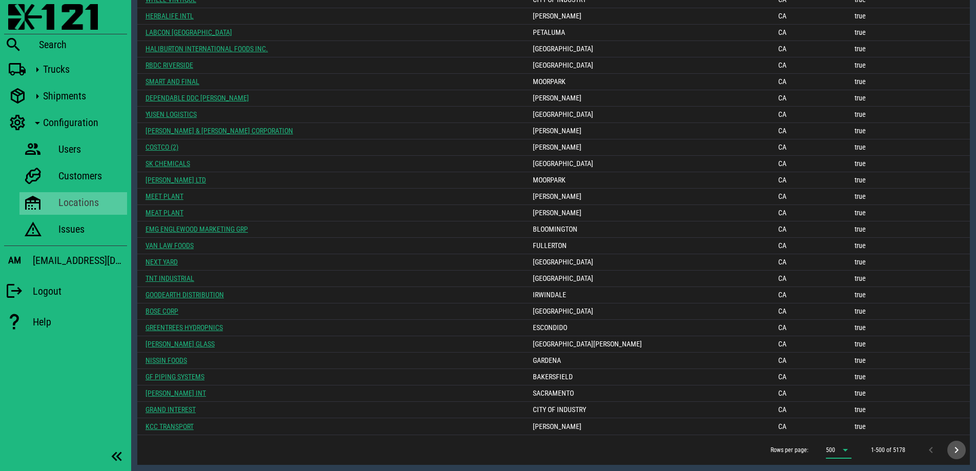
click at [956, 448] on icon "Next page" at bounding box center [956, 450] width 12 height 12
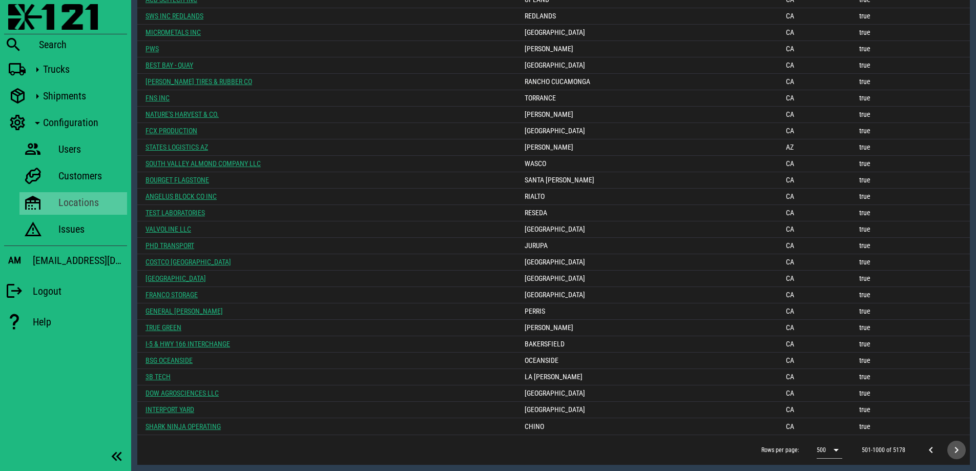
click at [961, 453] on icon "Next page" at bounding box center [956, 450] width 12 height 12
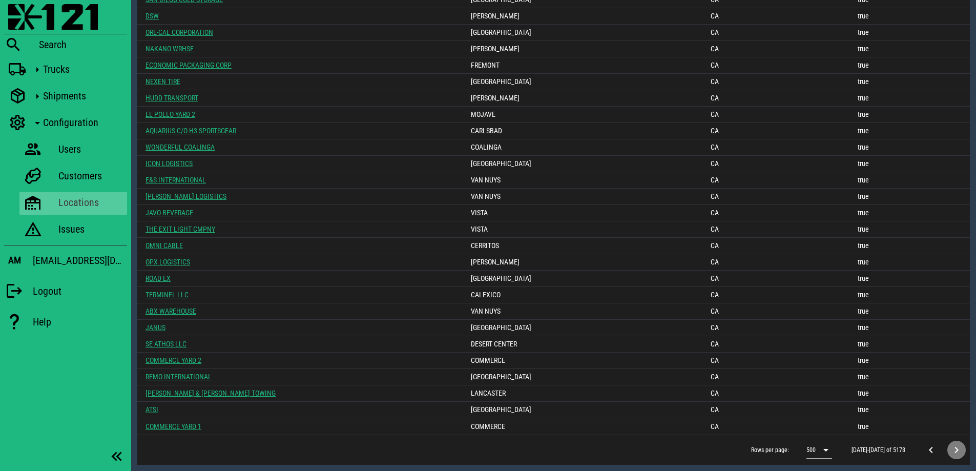
click at [955, 450] on icon "Next page" at bounding box center [956, 450] width 12 height 12
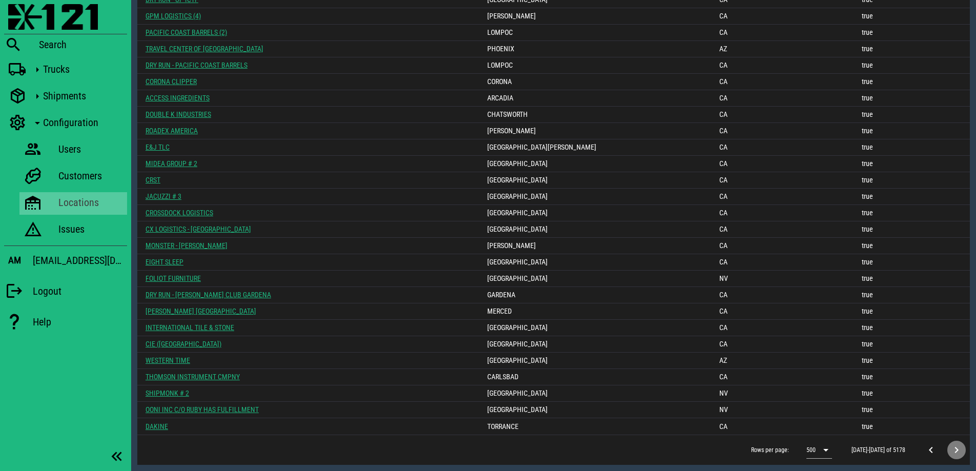
click at [958, 450] on icon "Next page" at bounding box center [956, 450] width 12 height 12
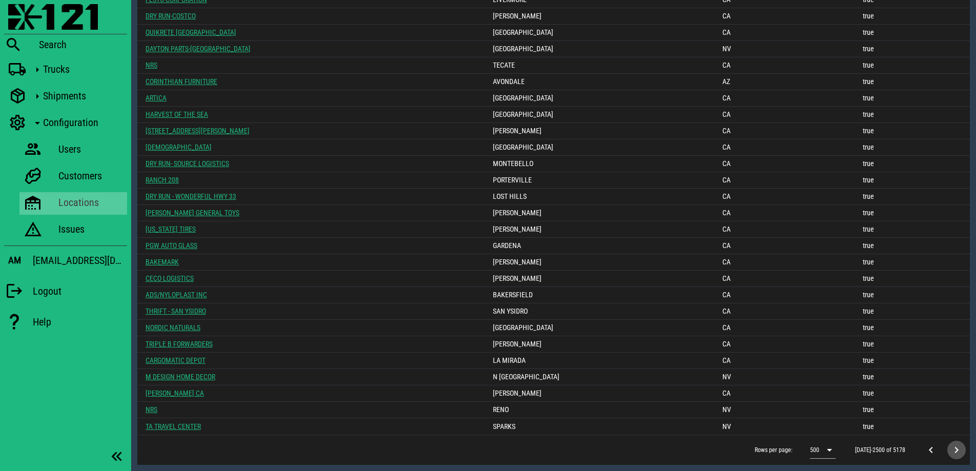
click at [955, 452] on icon "Next page" at bounding box center [956, 450] width 12 height 12
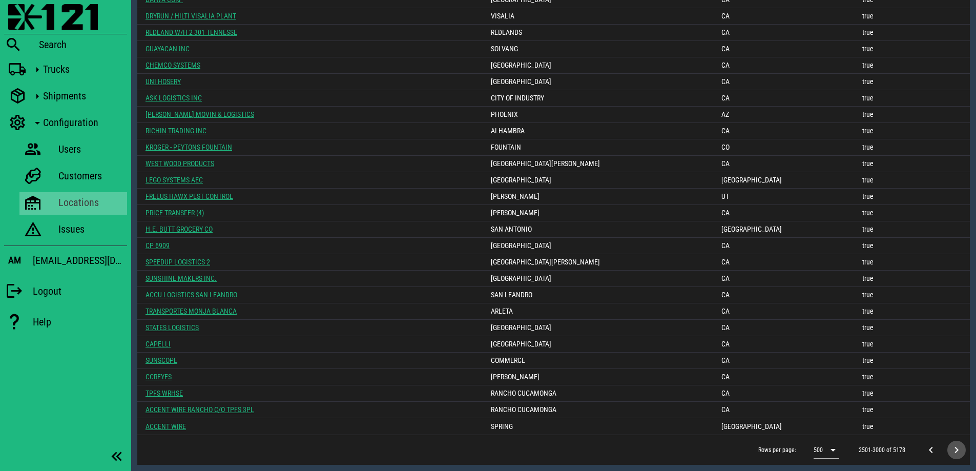
click at [958, 449] on icon "Next page" at bounding box center [956, 450] width 12 height 12
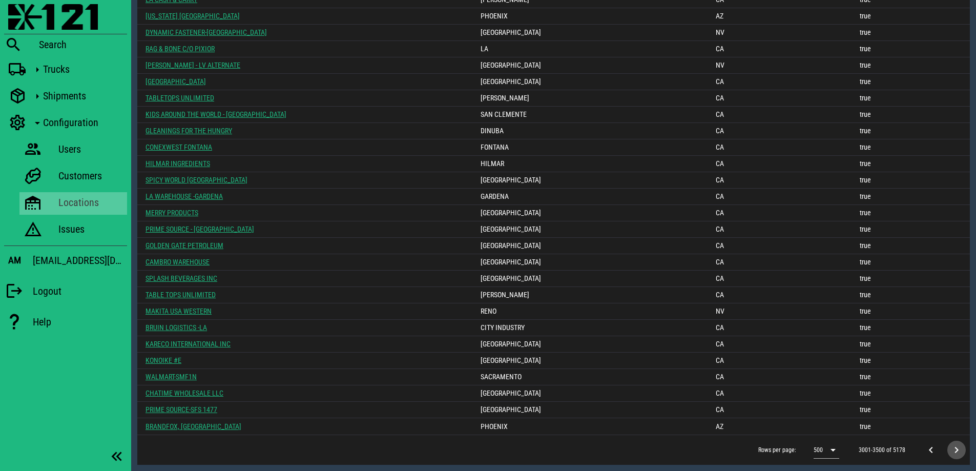
click at [959, 452] on icon "Next page" at bounding box center [956, 450] width 12 height 12
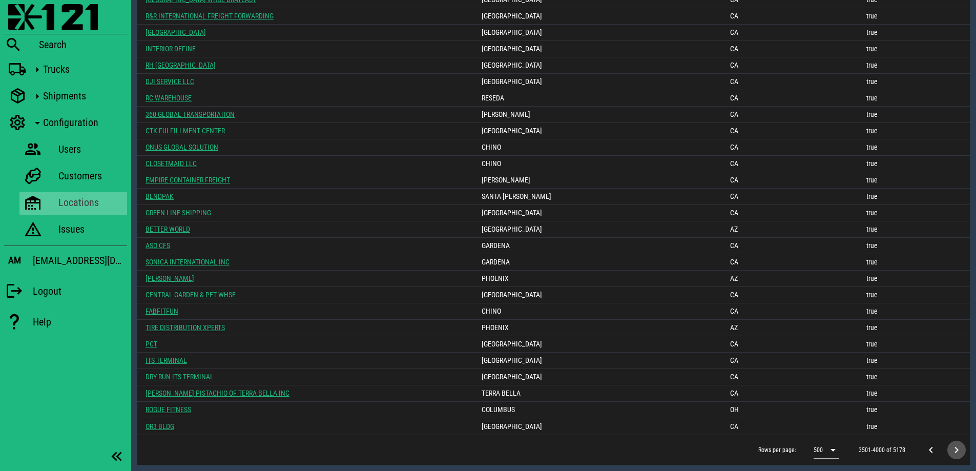
click at [961, 449] on icon "Next page" at bounding box center [956, 450] width 12 height 12
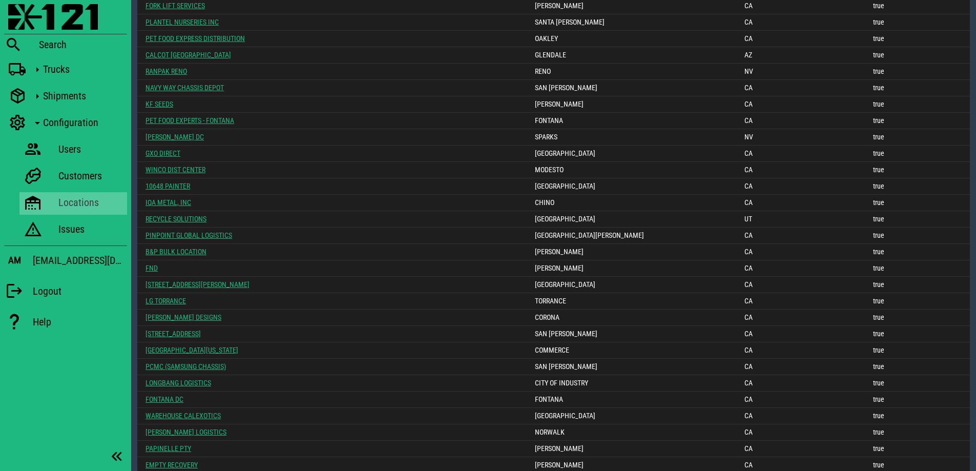
scroll to position [5246, 0]
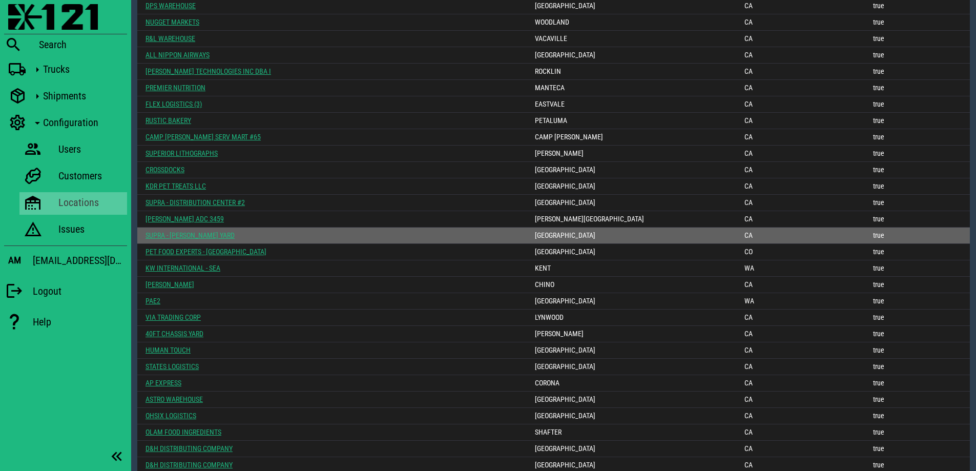
click at [172, 232] on link "SUPRA - [PERSON_NAME] YARD" at bounding box center [189, 235] width 89 height 8
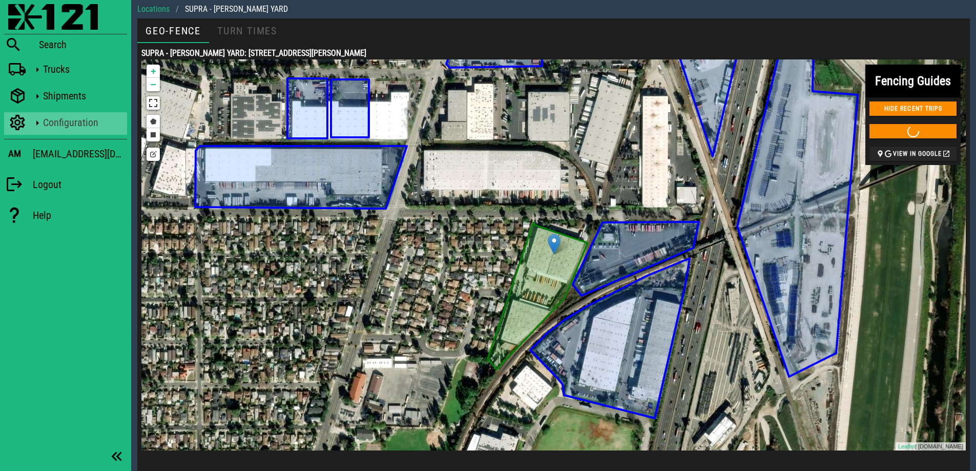
click at [38, 119] on icon at bounding box center [37, 122] width 13 height 13
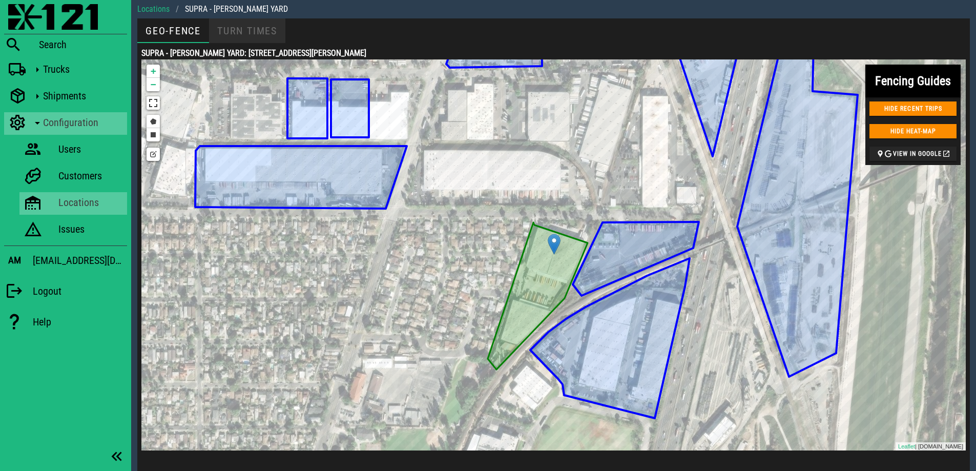
click at [244, 30] on div "Turn Times" at bounding box center [247, 30] width 76 height 25
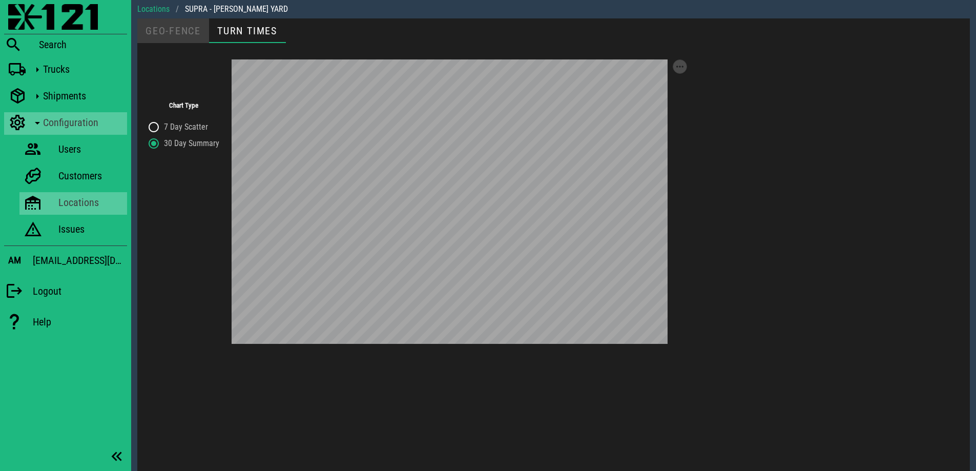
click at [185, 30] on div "Geo-Fence" at bounding box center [173, 30] width 72 height 25
